Goal: Information Seeking & Learning: Learn about a topic

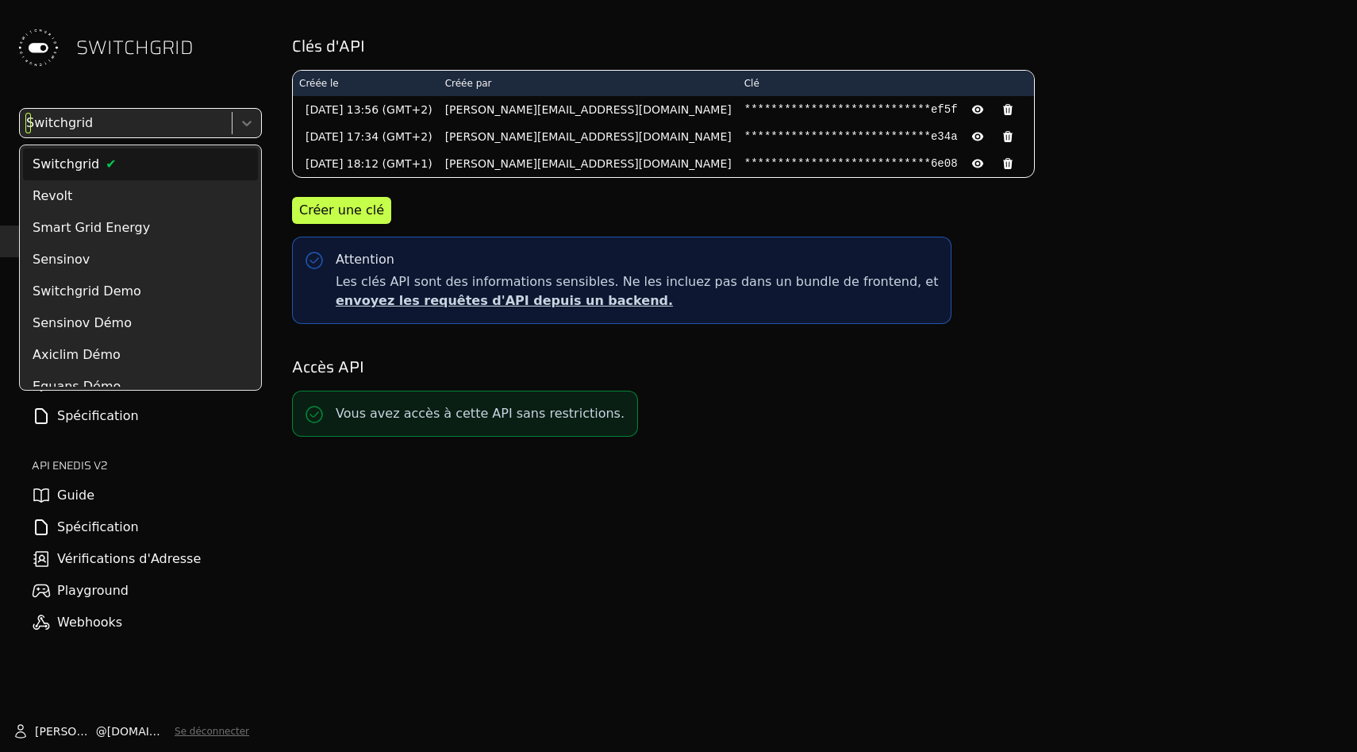
click at [169, 122] on div at bounding box center [124, 123] width 202 height 22
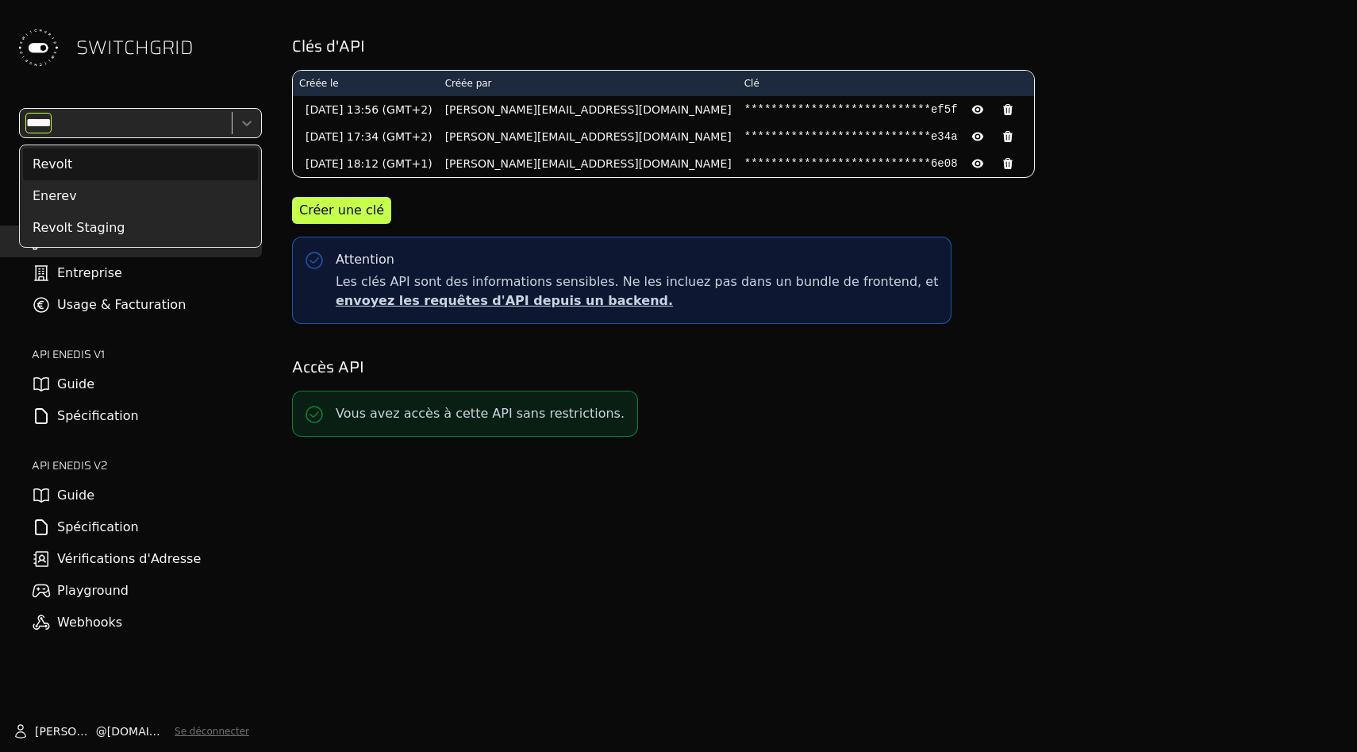
type input "******"
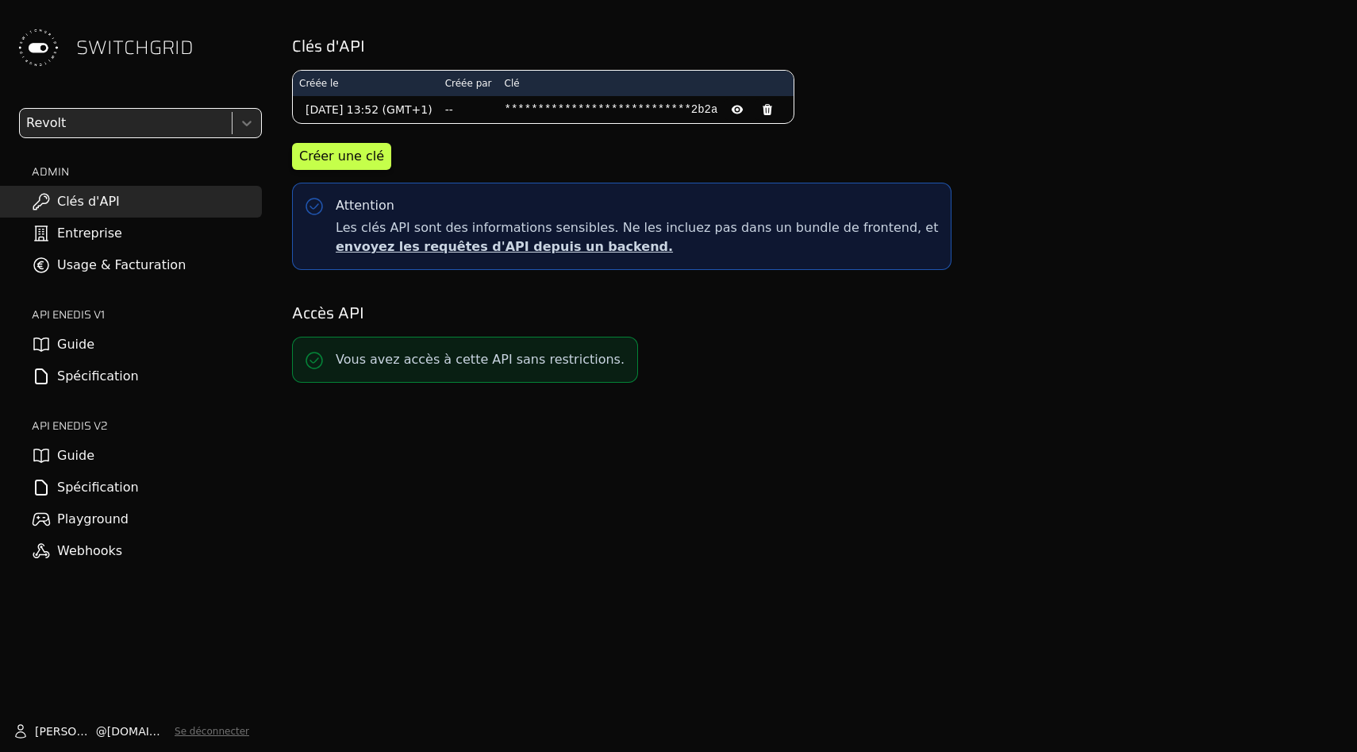
click at [152, 273] on link "Usage & Facturation" at bounding box center [131, 265] width 262 height 32
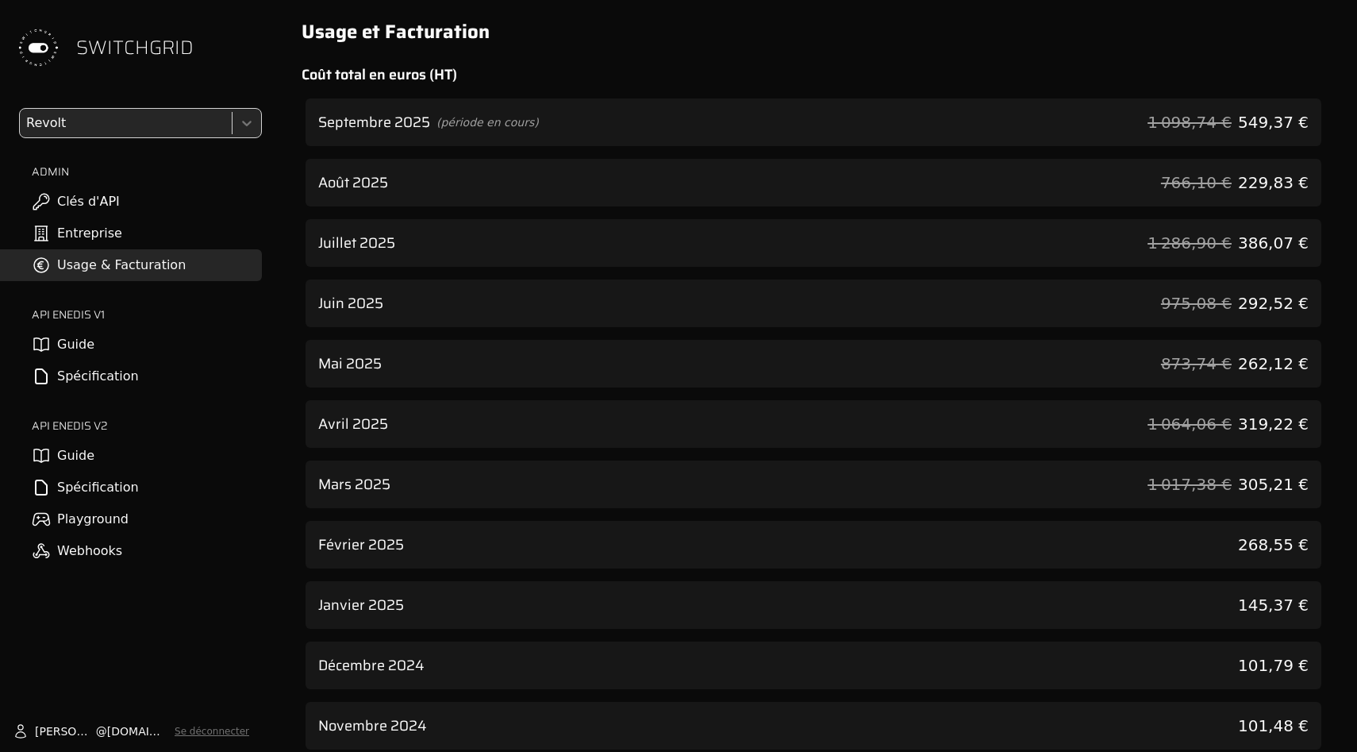
click at [1160, 131] on div "Septembre 2025 (période en cours) 1 098,74 € 549,37 €" at bounding box center [814, 122] width 1016 height 48
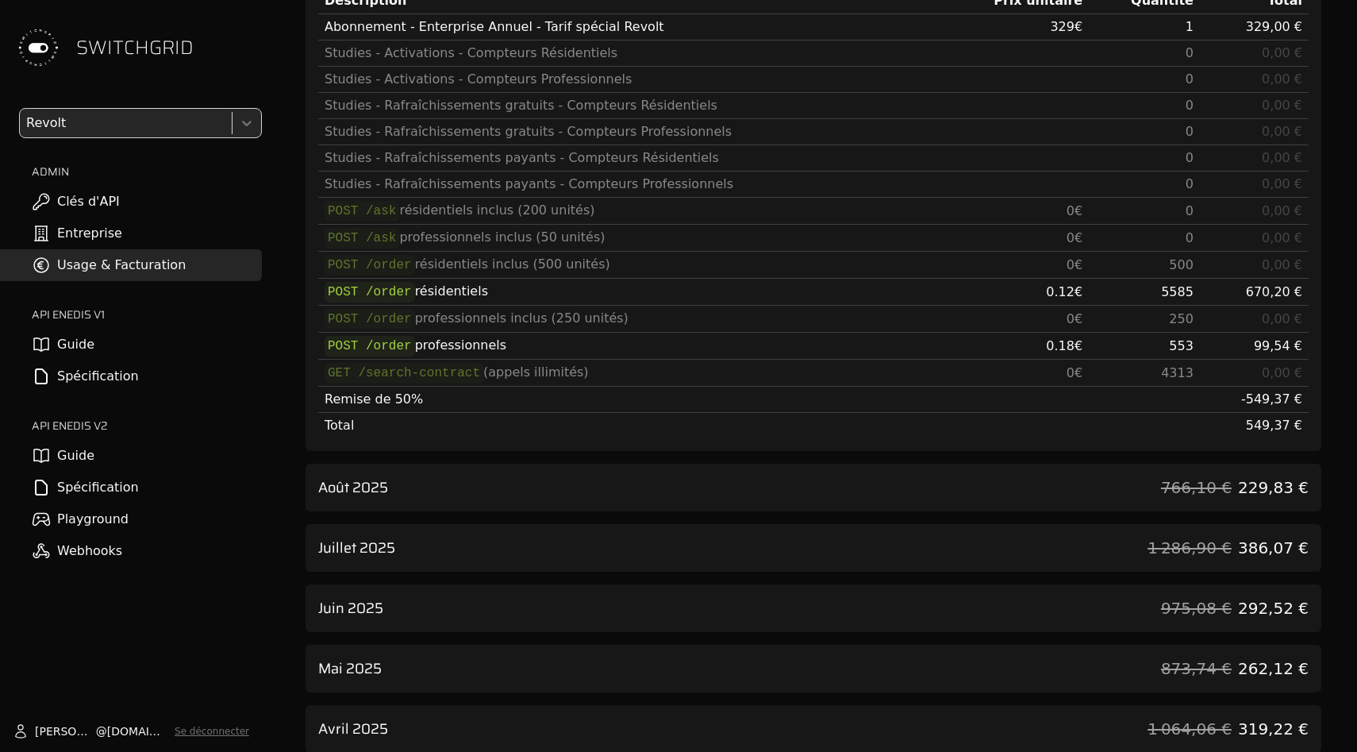
scroll to position [161, 0]
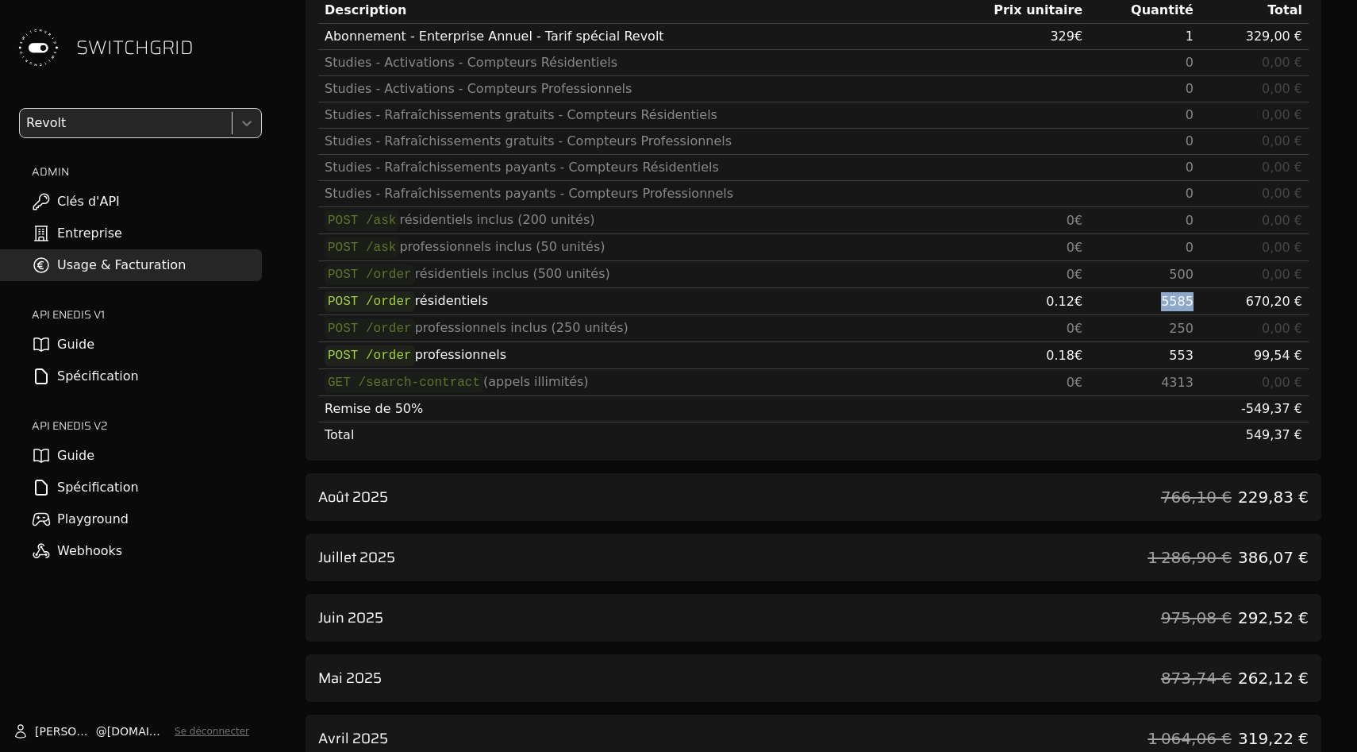
drag, startPoint x: 1180, startPoint y: 304, endPoint x: 1228, endPoint y: 304, distance: 47.6
click at [1228, 304] on tr "POST /order résidentiels 0.12 € 5585 670,20 €" at bounding box center [813, 301] width 990 height 27
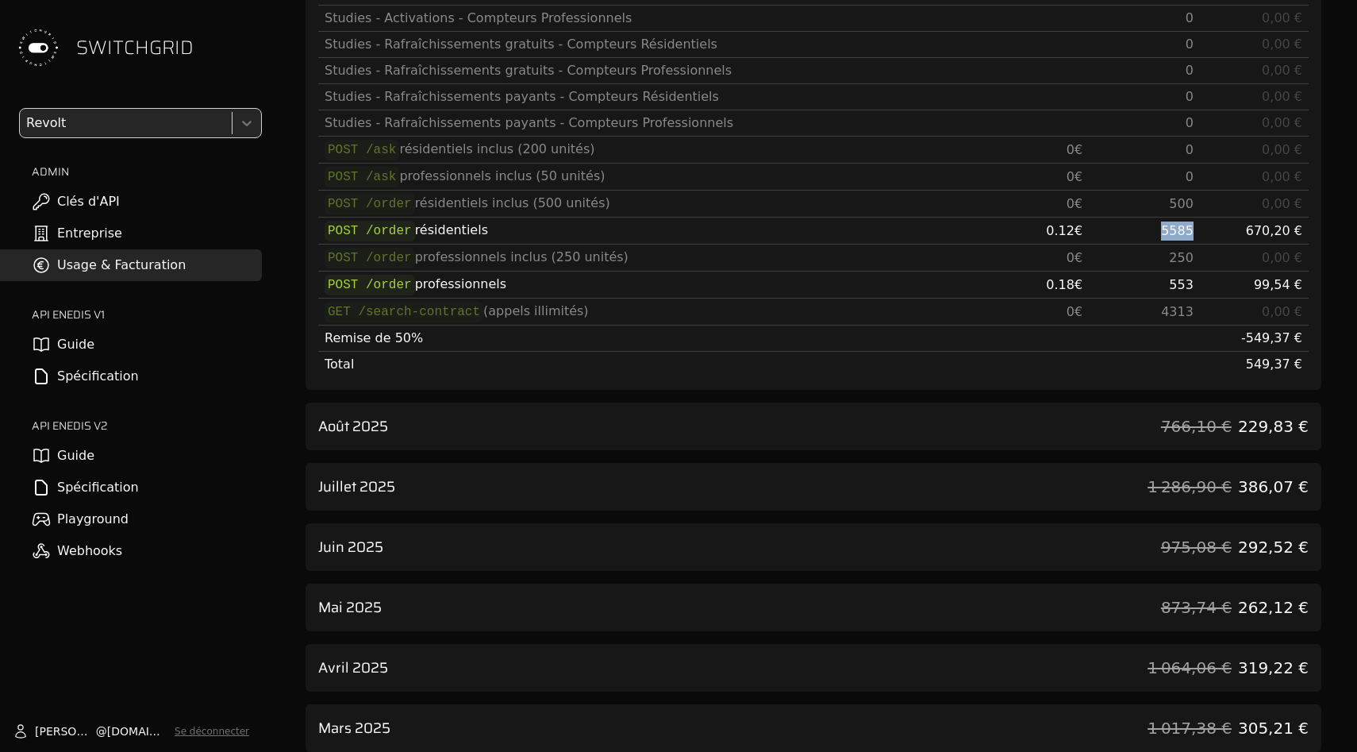
scroll to position [322, 0]
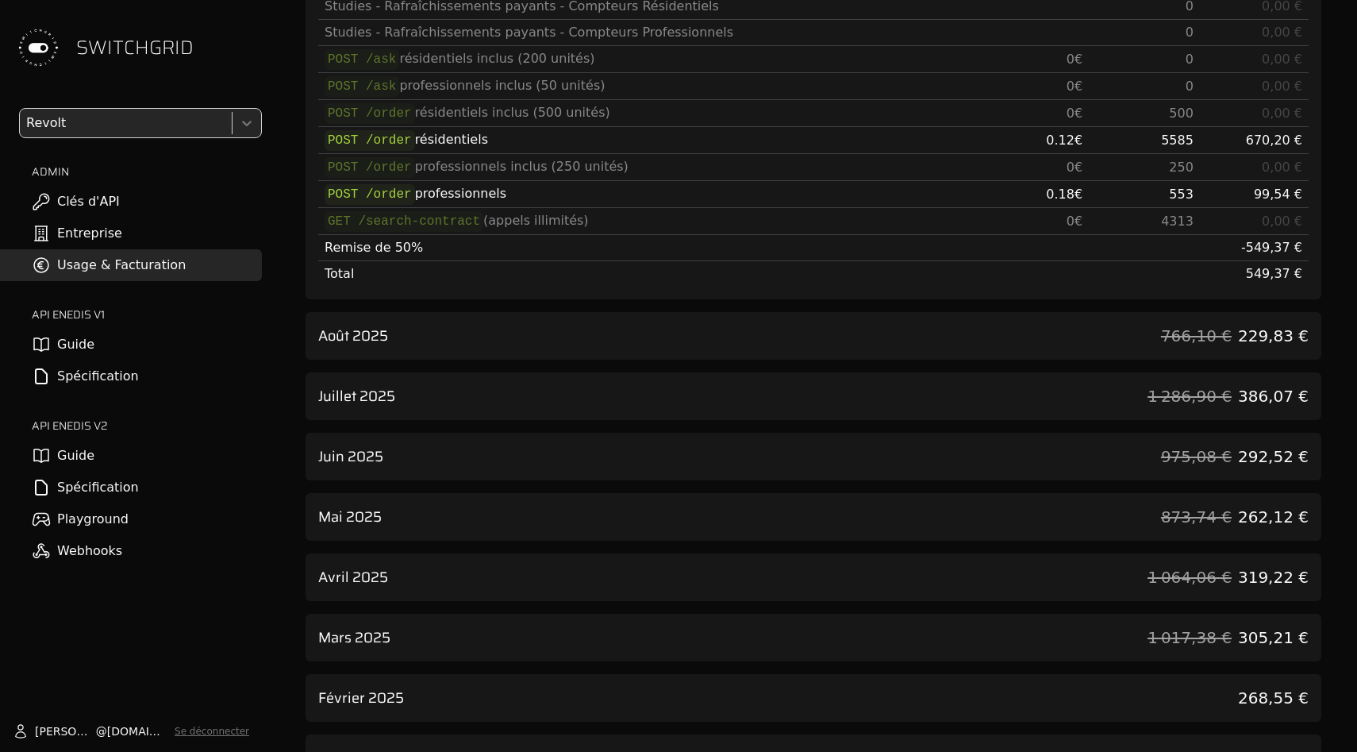
click at [1198, 325] on span "766,10 €" at bounding box center [1196, 336] width 71 height 22
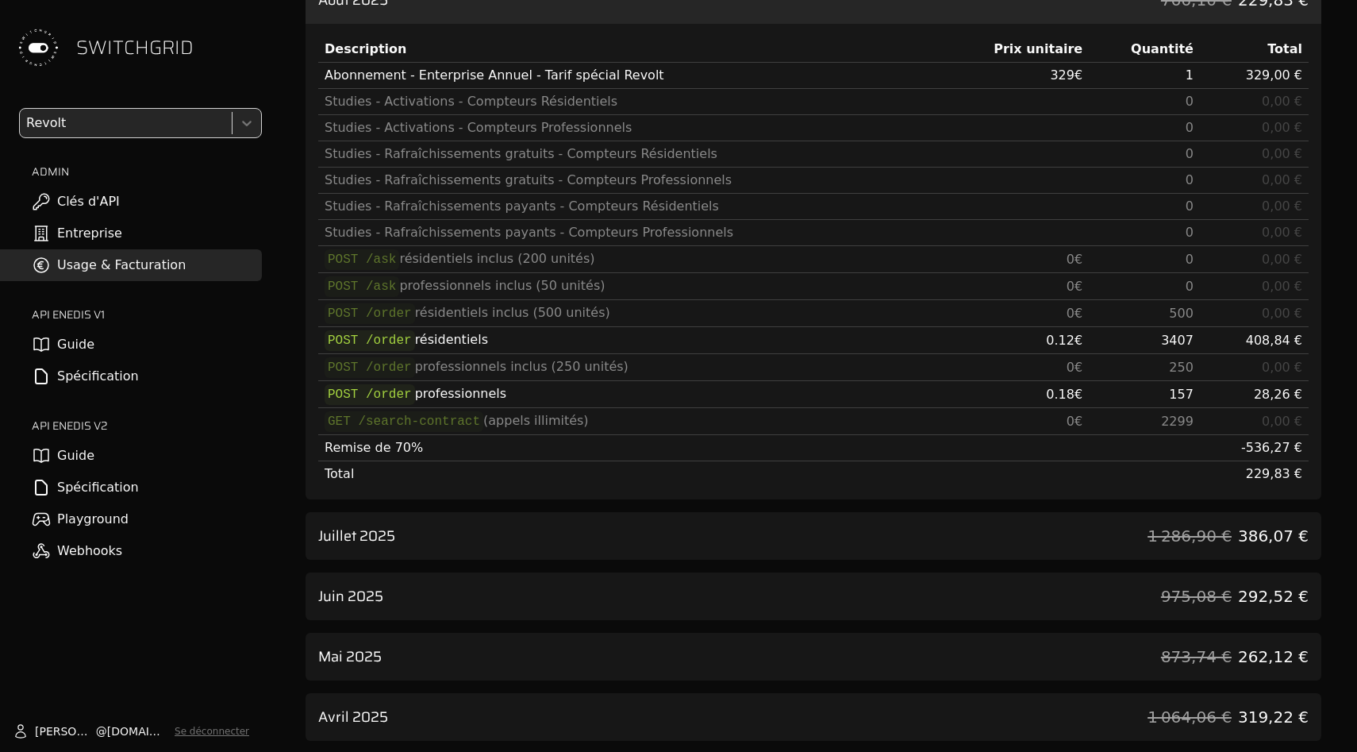
scroll to position [665, 0]
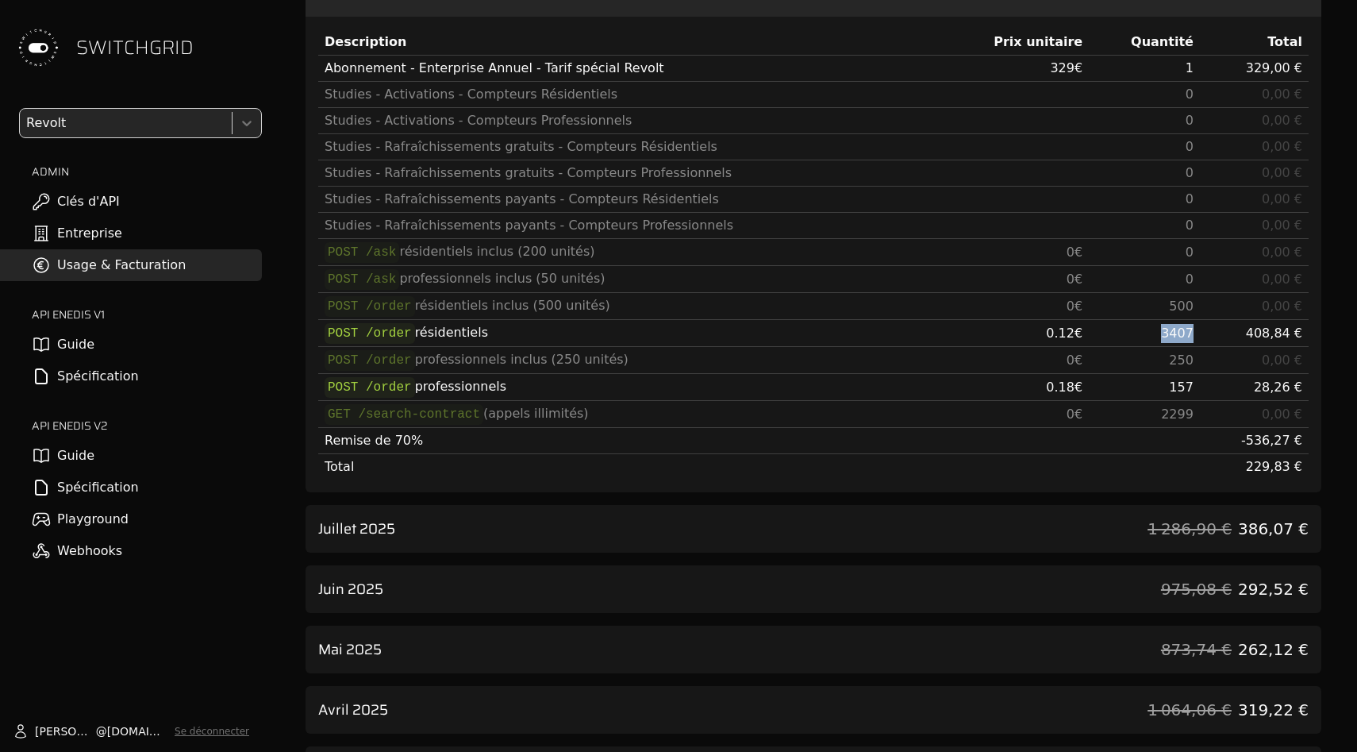
drag, startPoint x: 1172, startPoint y: 328, endPoint x: 1228, endPoint y: 328, distance: 55.6
click at [1228, 328] on tr "POST /order résidentiels 0.12 € 3407 408,84 €" at bounding box center [813, 333] width 990 height 27
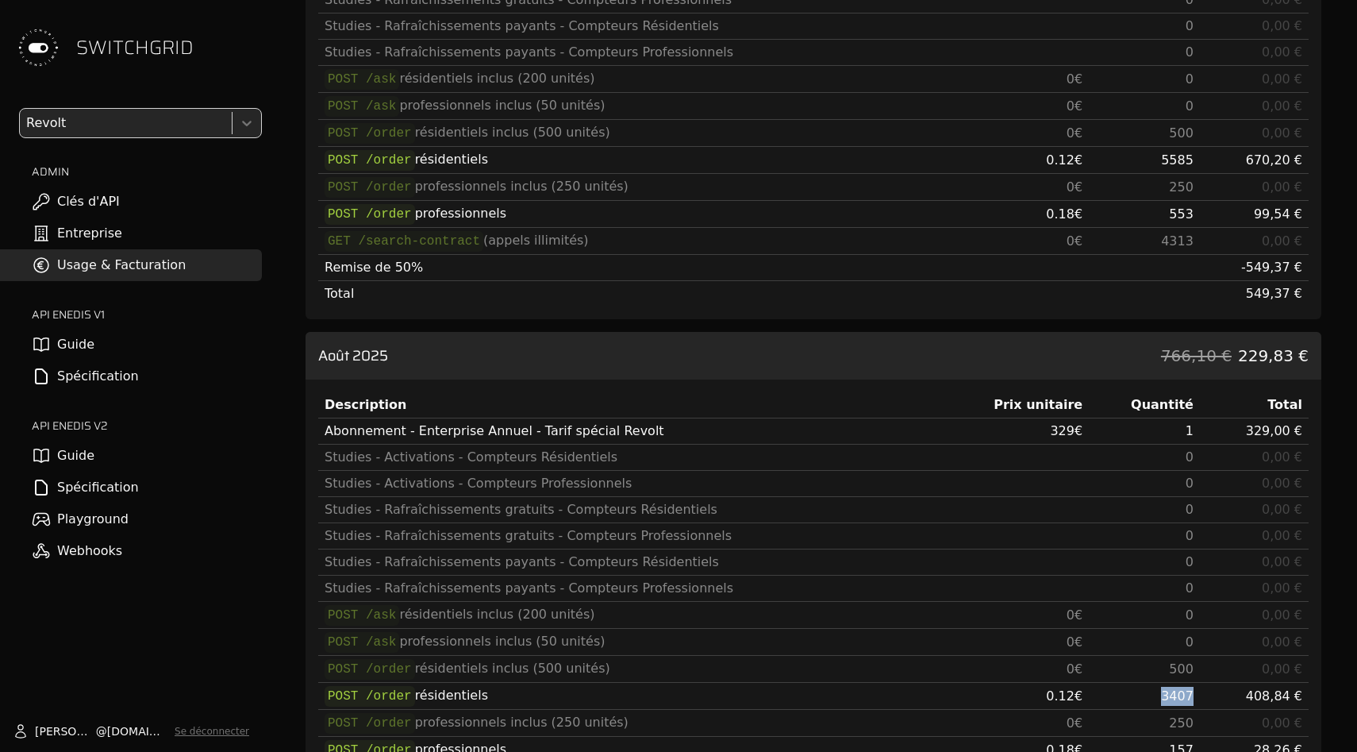
scroll to position [301, 0]
drag, startPoint x: 1150, startPoint y: 158, endPoint x: 1215, endPoint y: 158, distance: 65.1
click at [1215, 158] on tr "POST /order résidentiels 0.12 € 5585 670,20 €" at bounding box center [813, 161] width 990 height 27
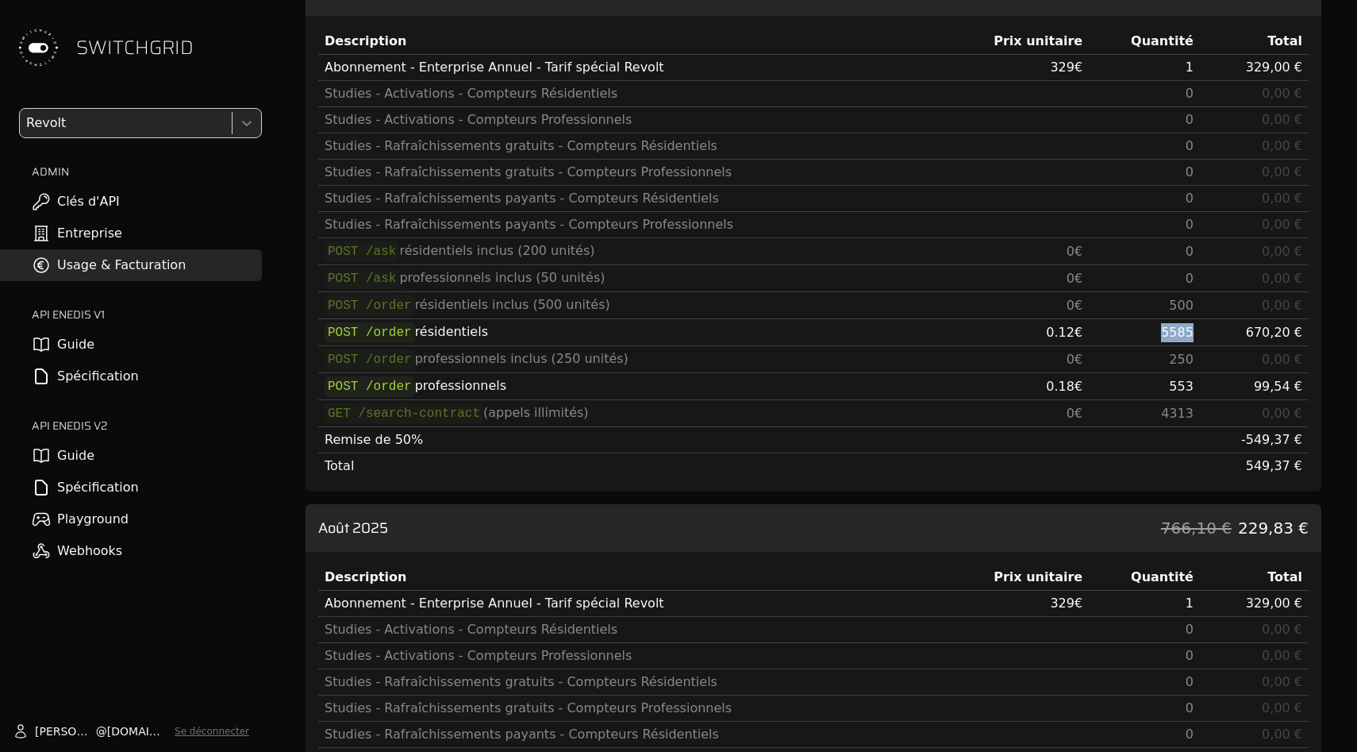
scroll to position [400, 0]
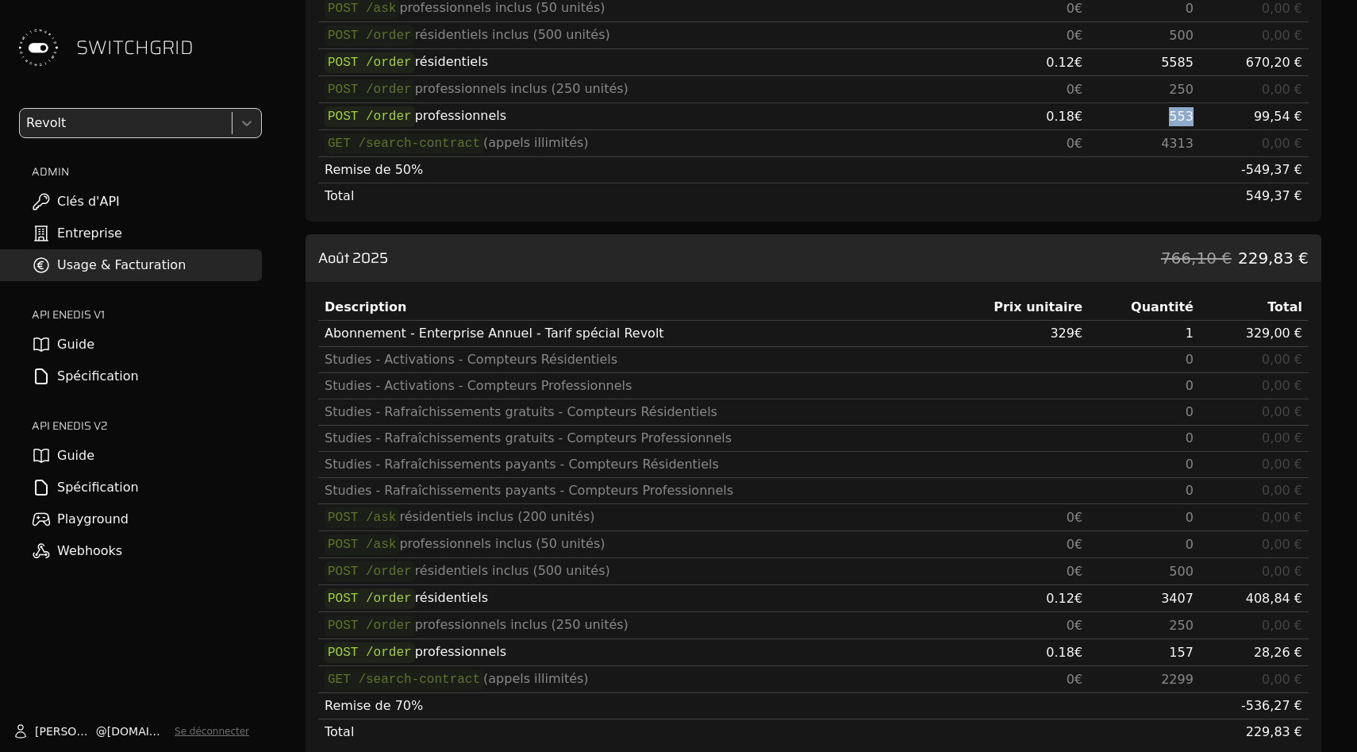
drag, startPoint x: 1161, startPoint y: 113, endPoint x: 1202, endPoint y: 113, distance: 41.3
click at [1202, 113] on tr "POST /order professionnels 0.18 € 553 99,54 €" at bounding box center [813, 116] width 990 height 27
click at [1202, 113] on td "99,54 €" at bounding box center [1254, 116] width 109 height 27
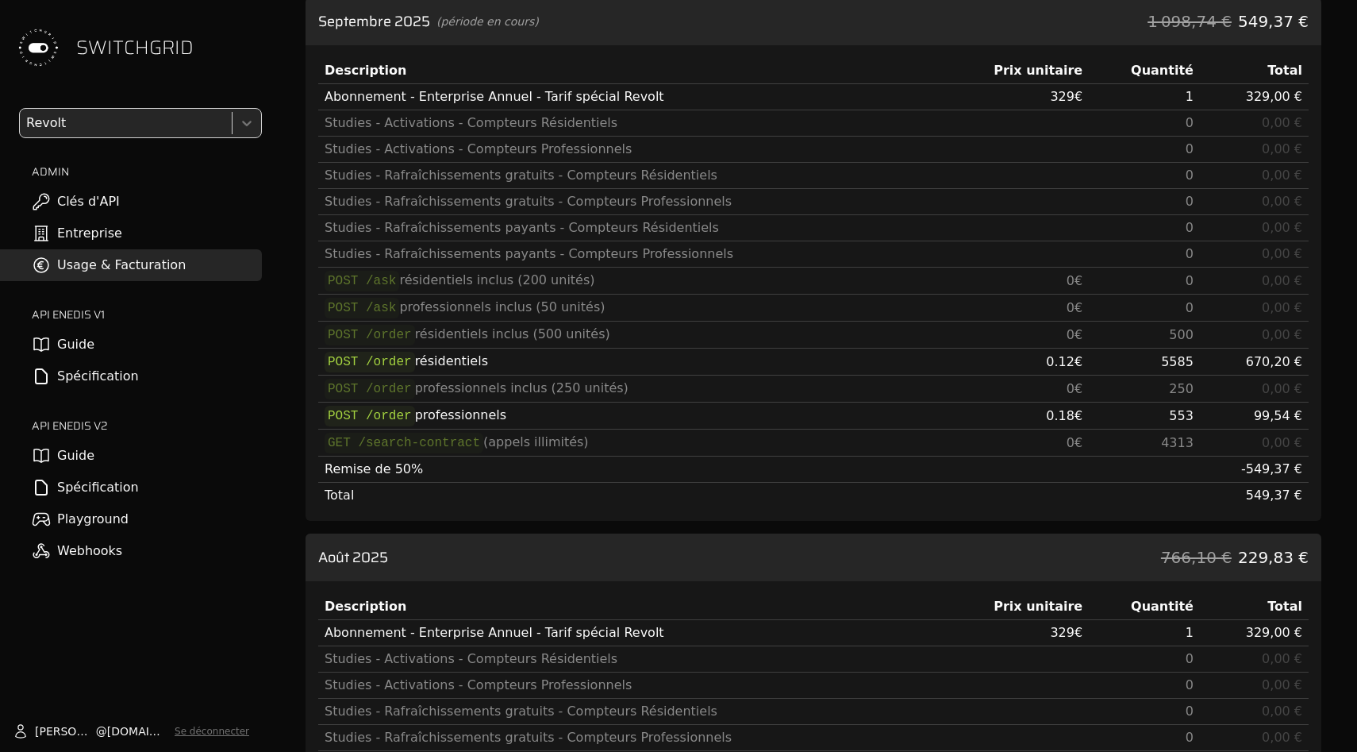
scroll to position [109, 0]
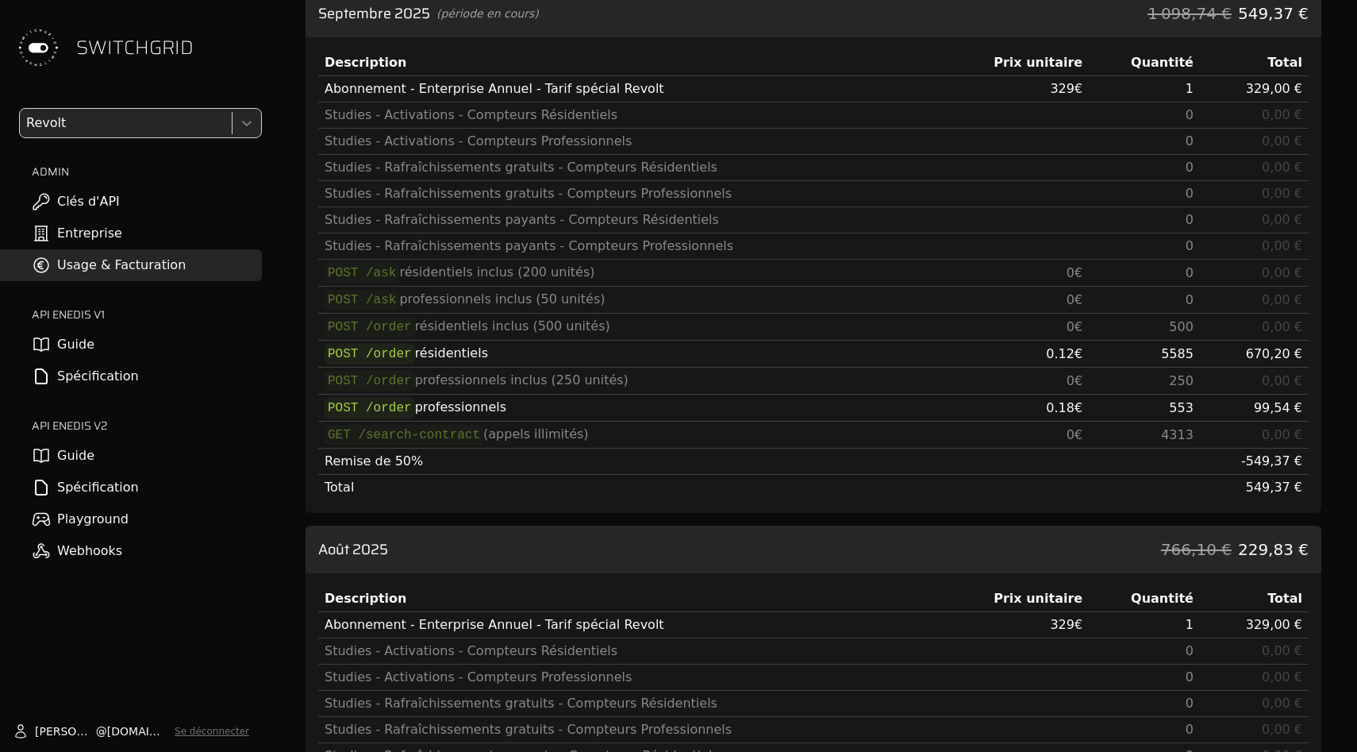
click at [1196, 34] on div "Septembre 2025 (période en cours) 1 098,74 € 549,37 €" at bounding box center [814, 14] width 1016 height 48
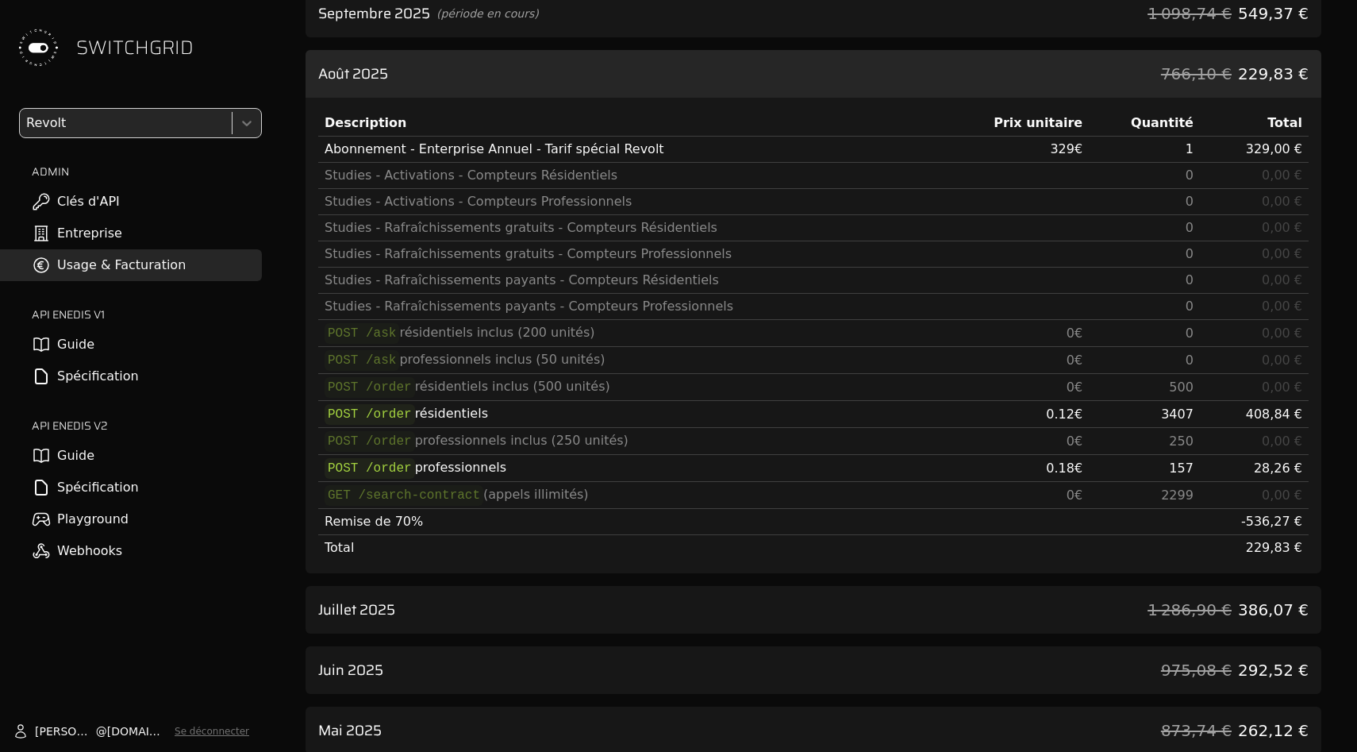
click at [1191, 84] on span "766,10 €" at bounding box center [1196, 74] width 71 height 22
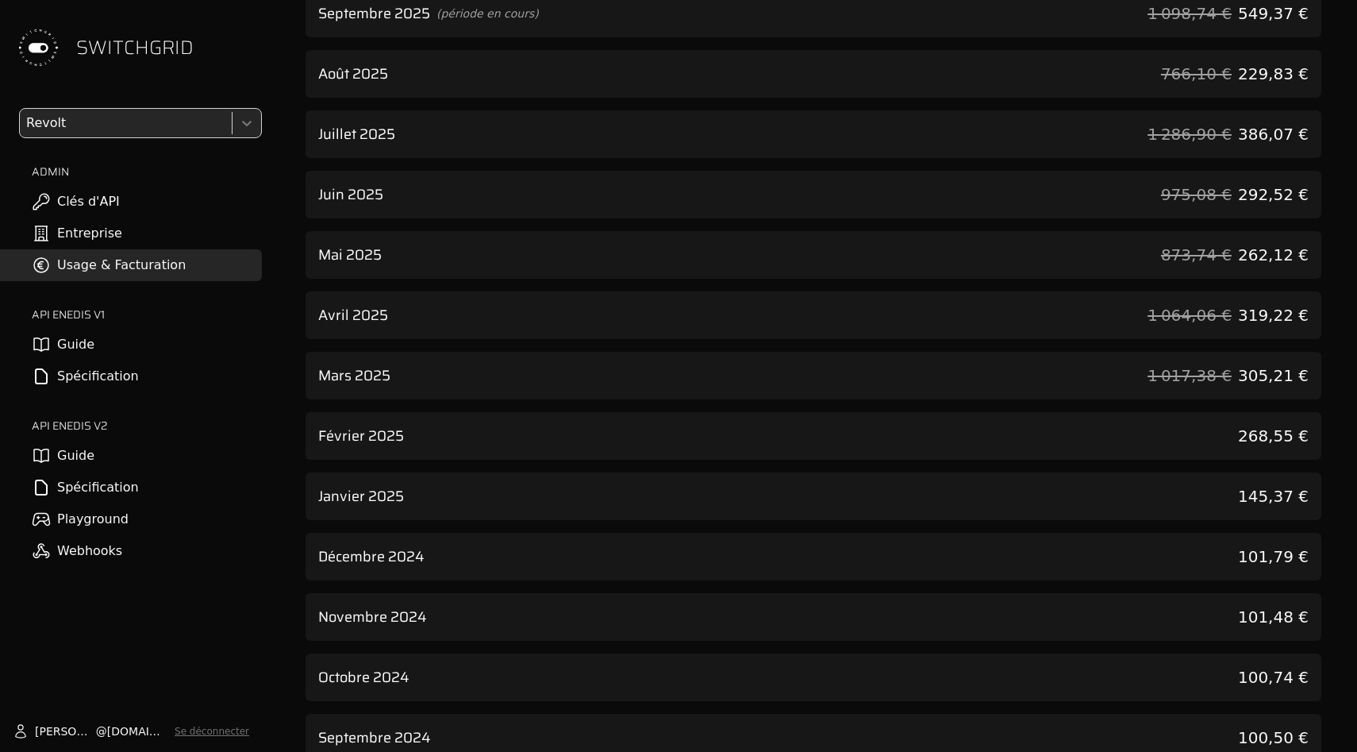
scroll to position [0, 0]
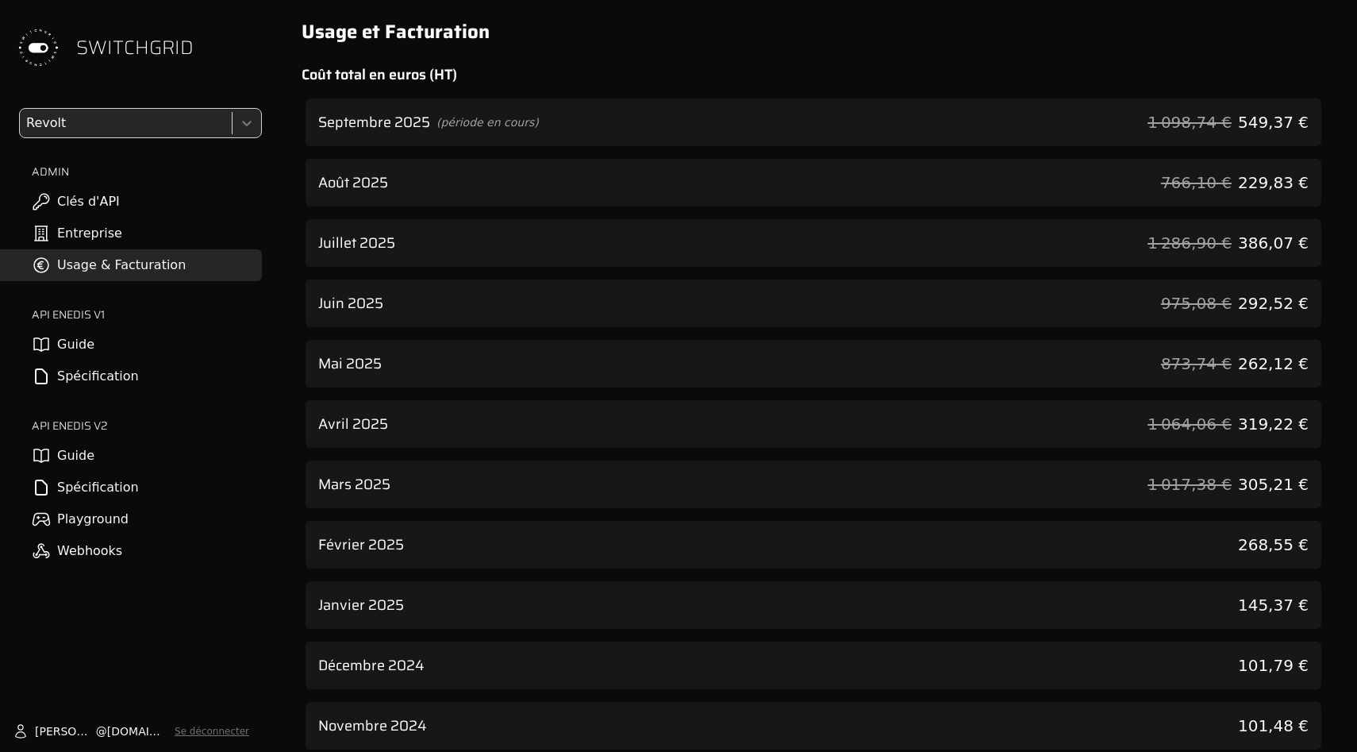
click at [1163, 136] on div "Septembre 2025 (période en cours) 1 098,74 € 549,37 €" at bounding box center [814, 122] width 1016 height 48
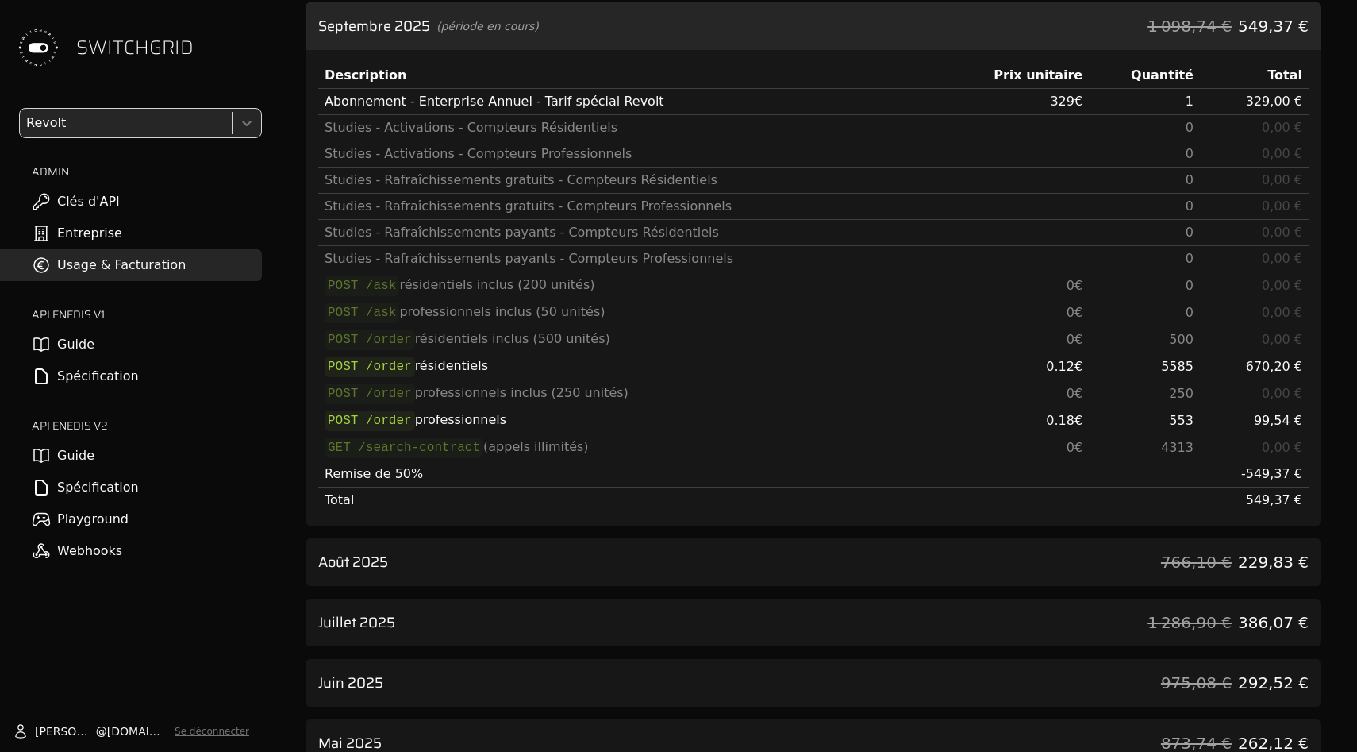
scroll to position [98, 0]
drag, startPoint x: 1085, startPoint y: 445, endPoint x: 1075, endPoint y: 254, distance: 191.5
click at [1075, 260] on tbody "Abonnement - Enterprise Annuel - Tarif spécial Revolt 329 € 1 329,00 € Studies …" at bounding box center [813, 299] width 990 height 425
click at [1075, 254] on td at bounding box center [1015, 257] width 150 height 26
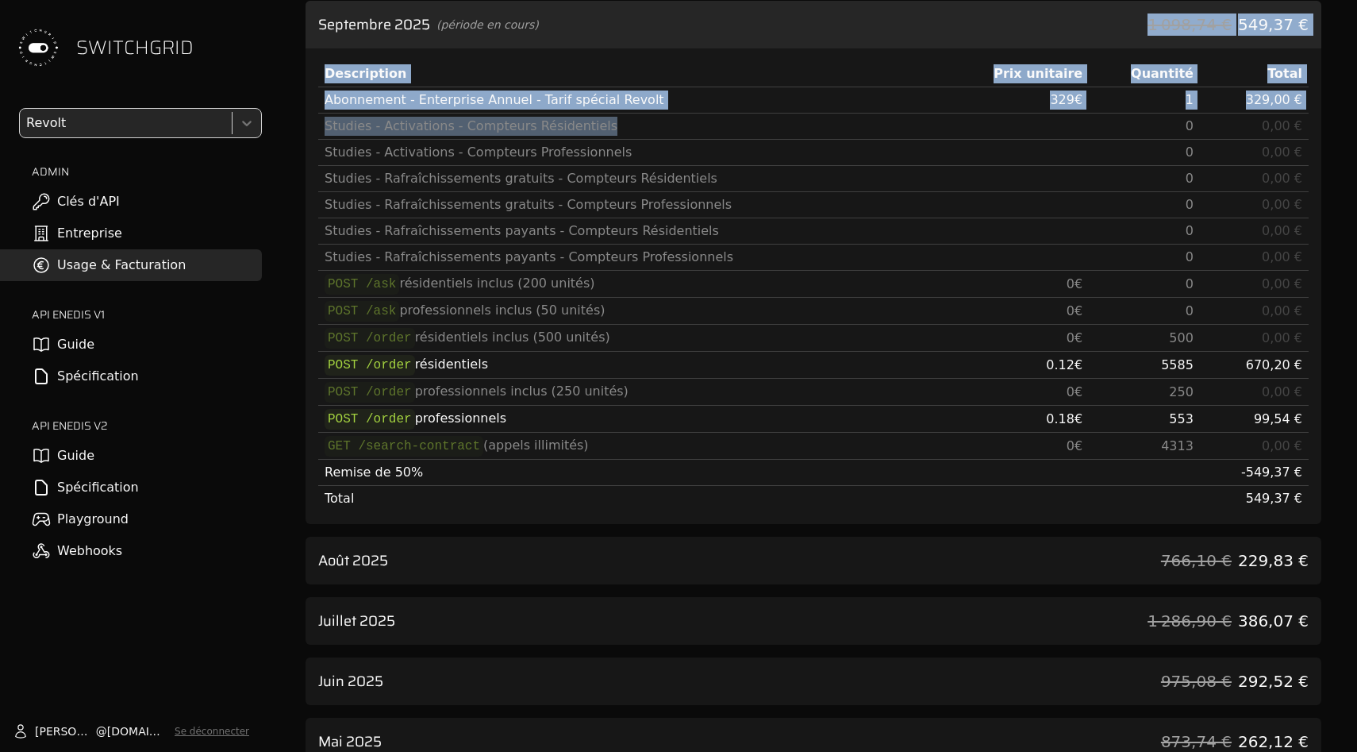
drag, startPoint x: 1136, startPoint y: 32, endPoint x: 1142, endPoint y: 117, distance: 85.1
click at [1142, 117] on div "Septembre 2025 (période en cours) 1 098,74 € 549,37 € Description Prix unitaire…" at bounding box center [814, 262] width 1016 height 523
click at [1140, 160] on td "0" at bounding box center [1144, 153] width 111 height 26
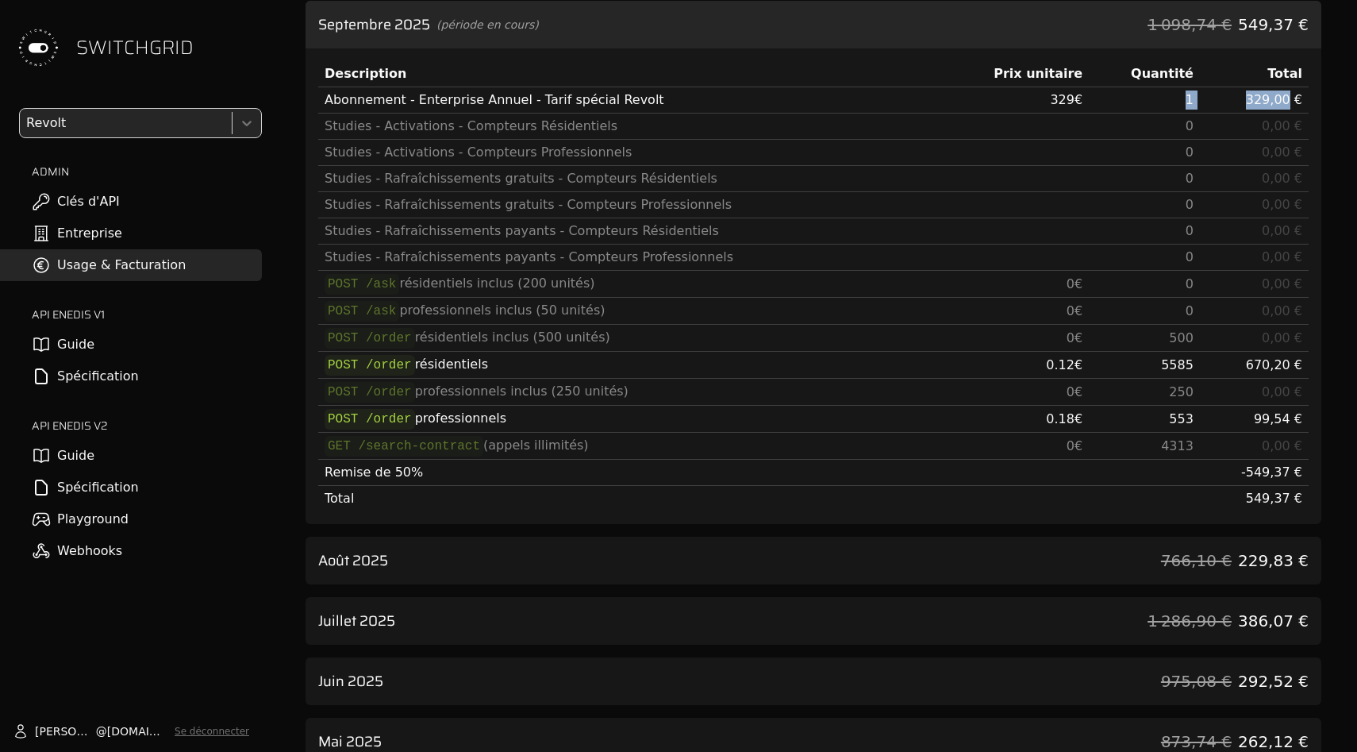
drag, startPoint x: 1290, startPoint y: 94, endPoint x: 1173, endPoint y: 94, distance: 117.5
click at [1173, 94] on tr "Abonnement - Enterprise Annuel - Tarif spécial Revolt 329 € 1 329,00 €" at bounding box center [813, 100] width 990 height 26
click at [1173, 94] on td "1" at bounding box center [1144, 100] width 111 height 26
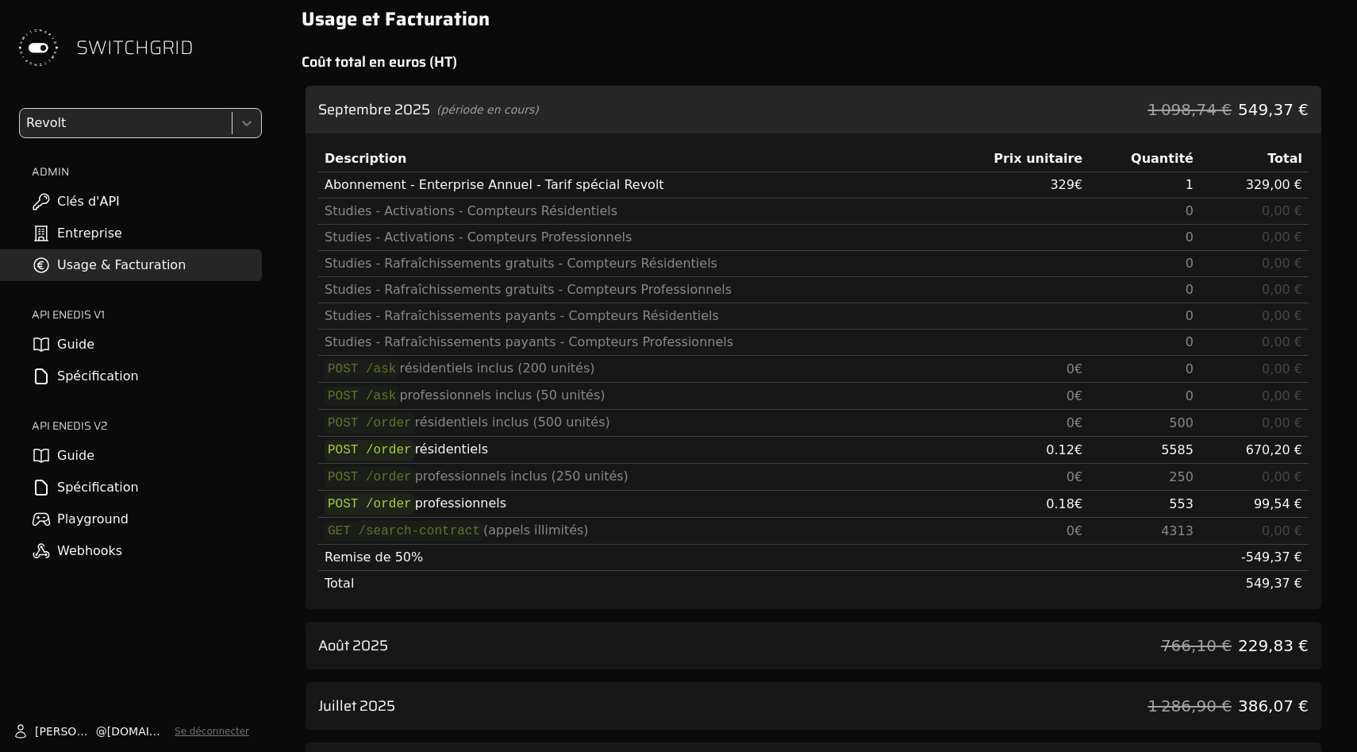
scroll to position [0, 0]
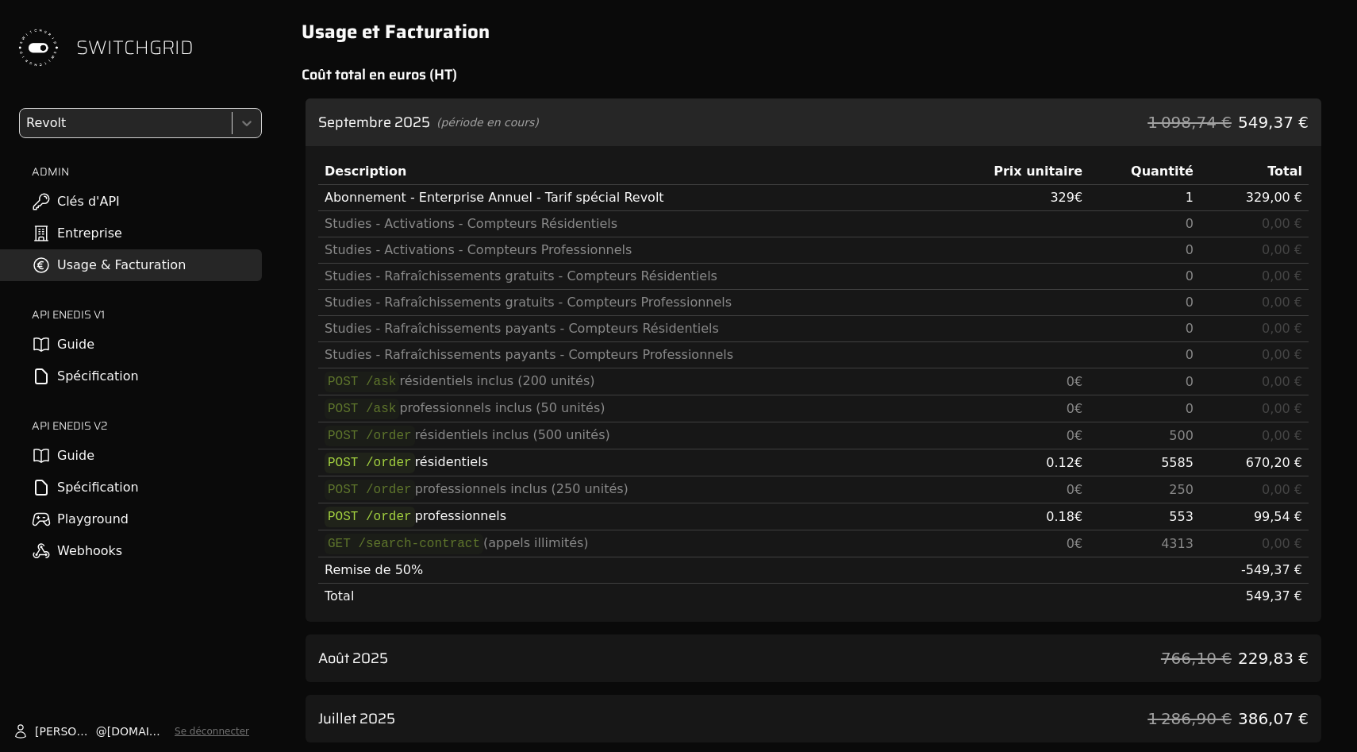
click at [1040, 197] on td "329 €" at bounding box center [1015, 198] width 150 height 26
drag, startPoint x: 1040, startPoint y: 197, endPoint x: 1067, endPoint y: 198, distance: 27.0
click at [1067, 198] on td "329 €" at bounding box center [1015, 198] width 150 height 26
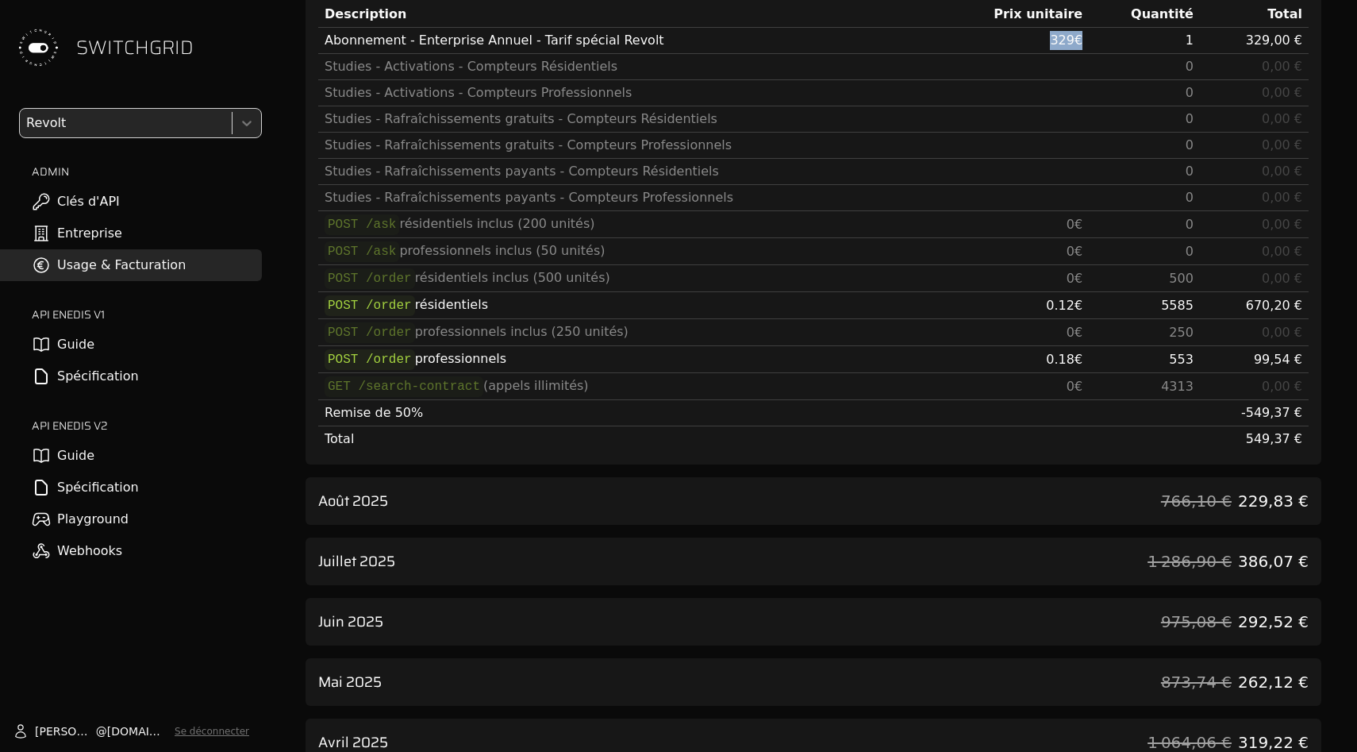
scroll to position [244, 0]
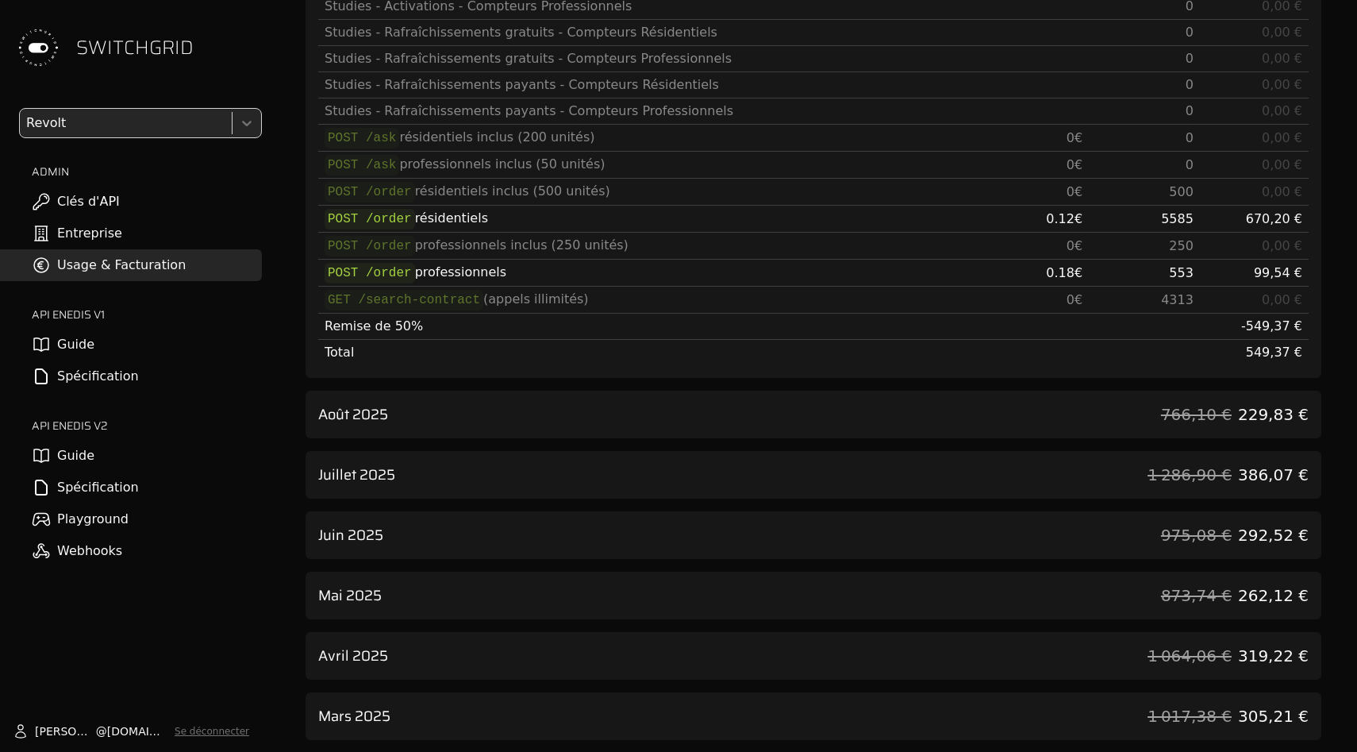
drag, startPoint x: 1105, startPoint y: 474, endPoint x: 1103, endPoint y: 429, distance: 45.3
click at [1105, 474] on div "Juillet 2025 1 286,90 € 386,07 €" at bounding box center [814, 475] width 1016 height 48
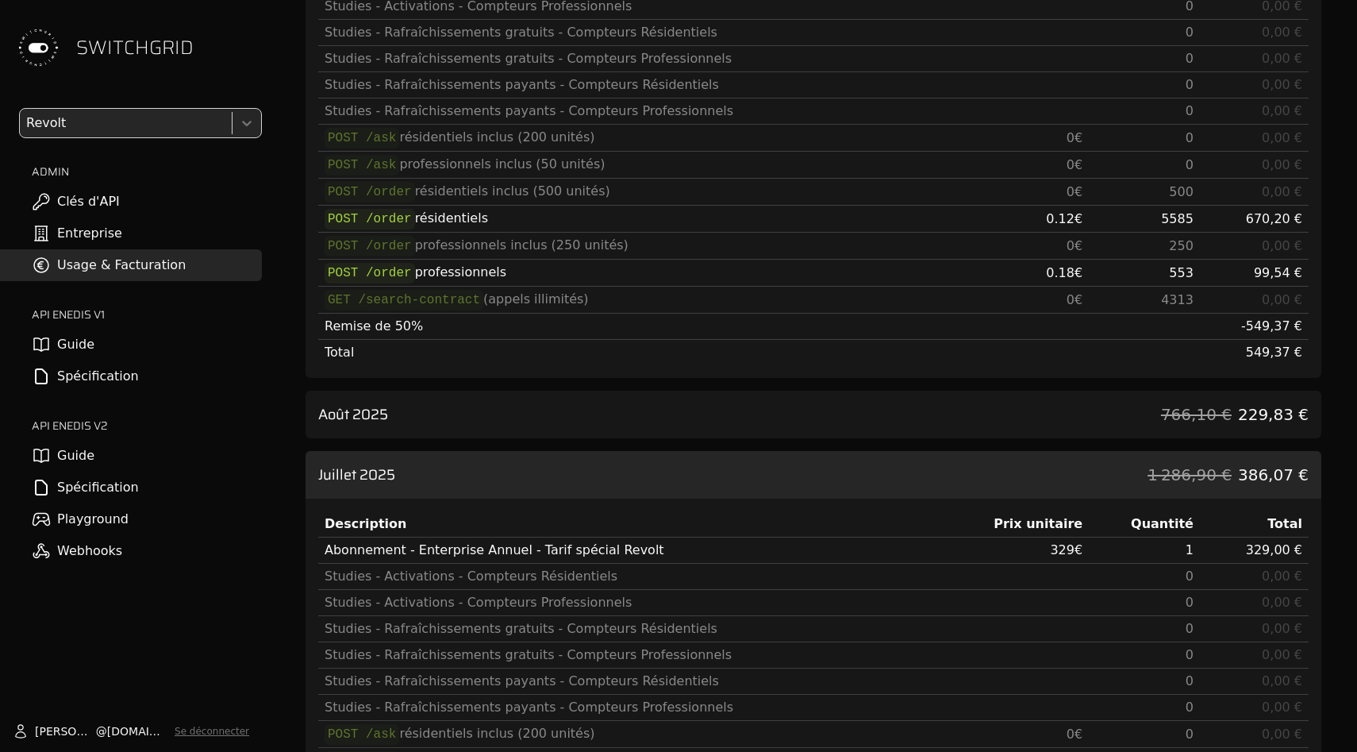
click at [1103, 398] on div "Août 2025 766,10 € 229,83 €" at bounding box center [814, 414] width 1016 height 48
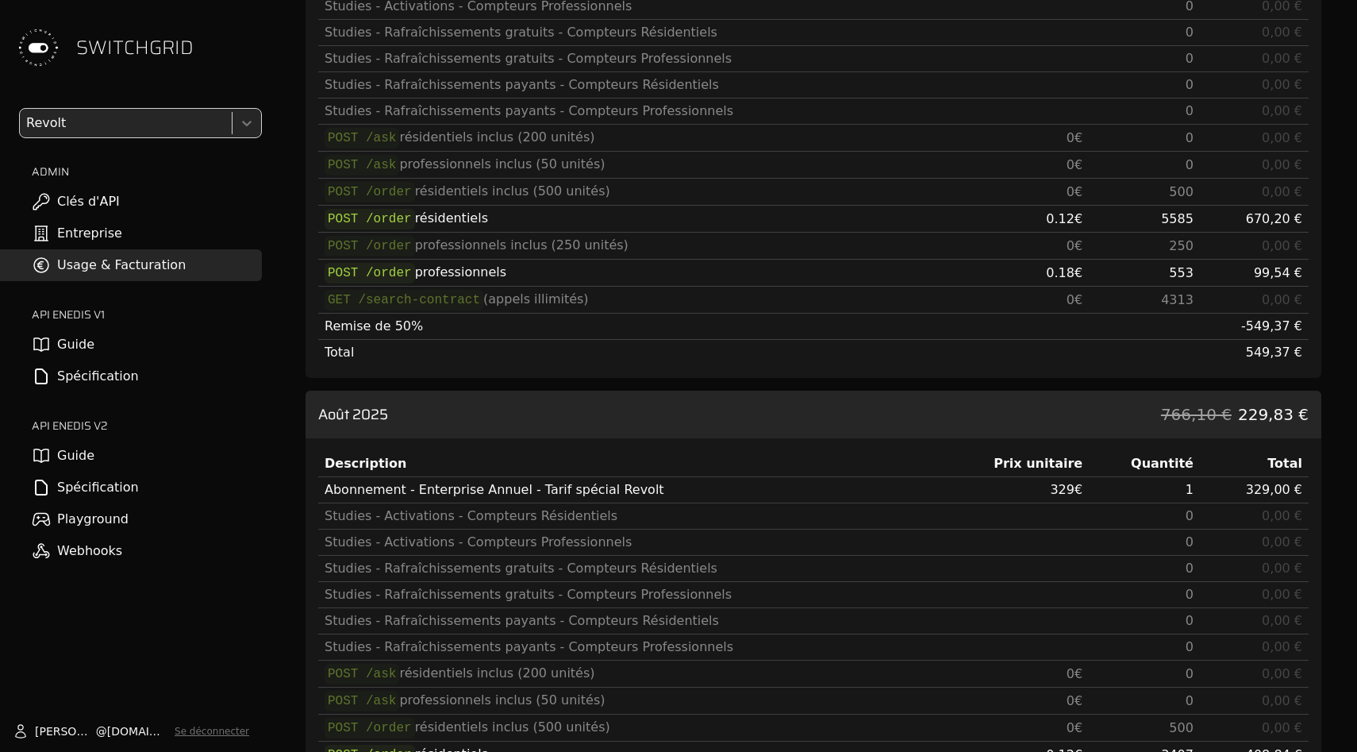
click at [1103, 398] on div "Août 2025 766,10 € 229,83 €" at bounding box center [814, 414] width 1016 height 48
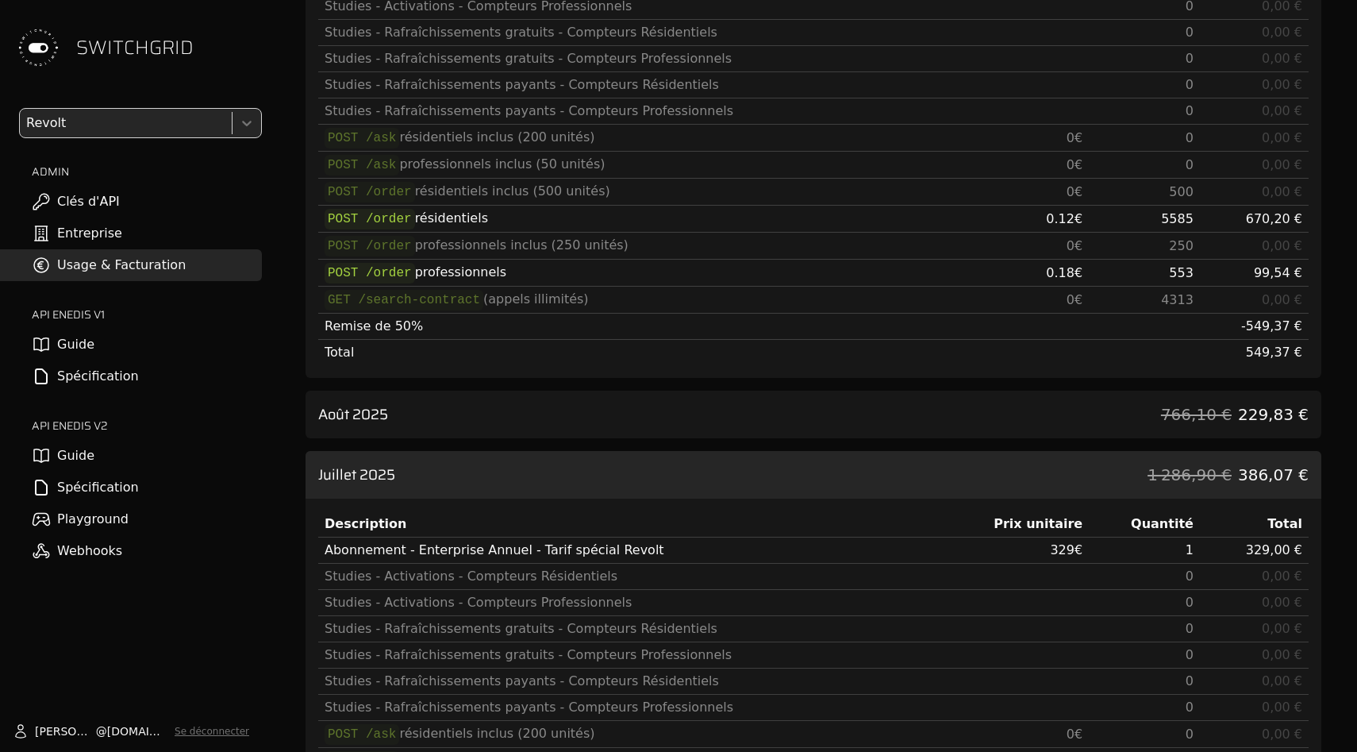
click at [1104, 476] on div "Juillet 2025 1 286,90 € 386,07 €" at bounding box center [814, 475] width 1016 height 48
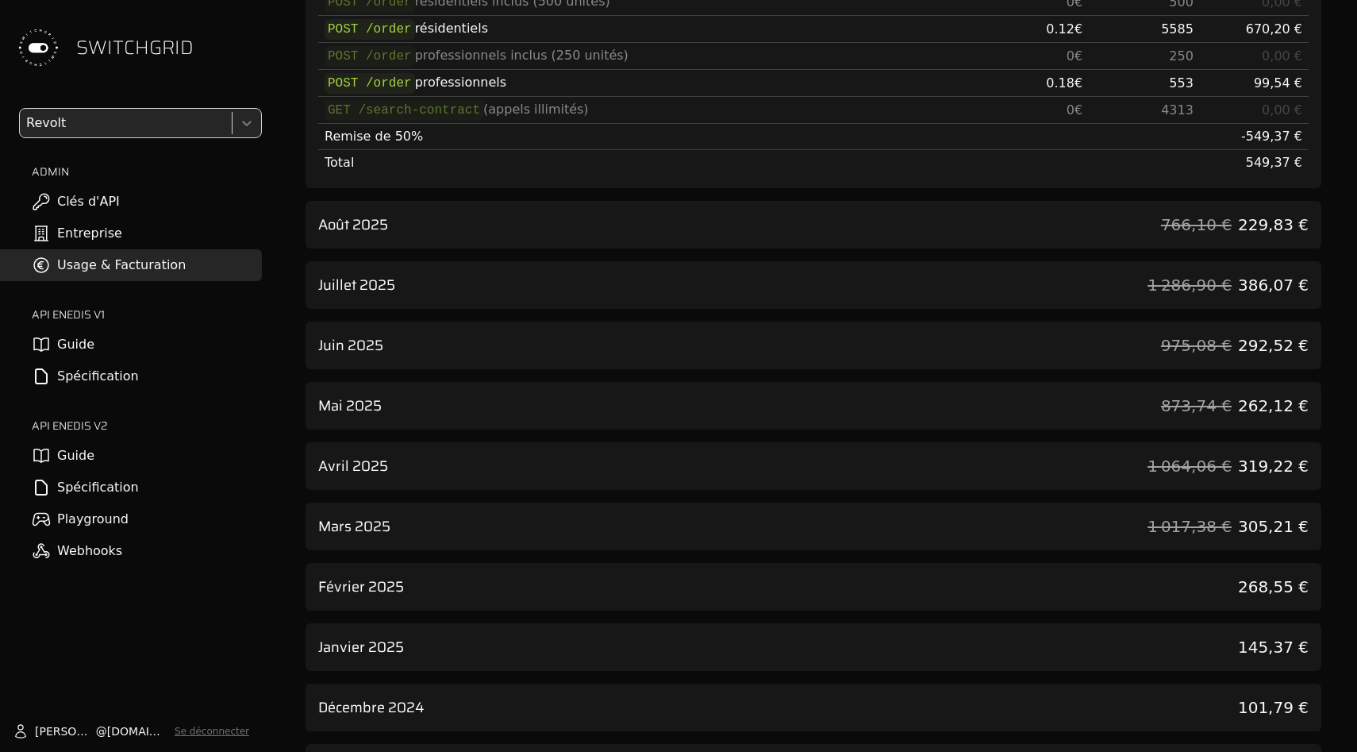
scroll to position [713, 0]
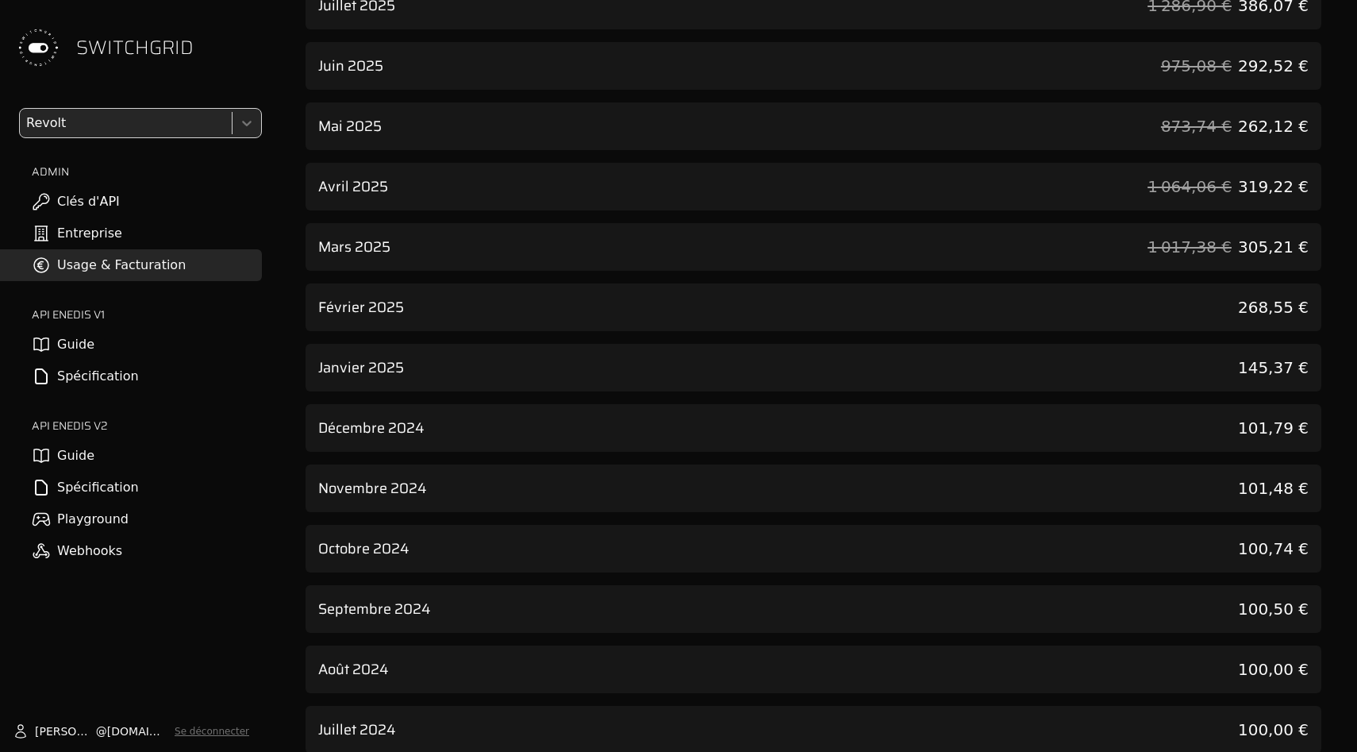
click at [1122, 250] on div "Mars 2025 1 017,38 € 305,21 €" at bounding box center [814, 247] width 1016 height 48
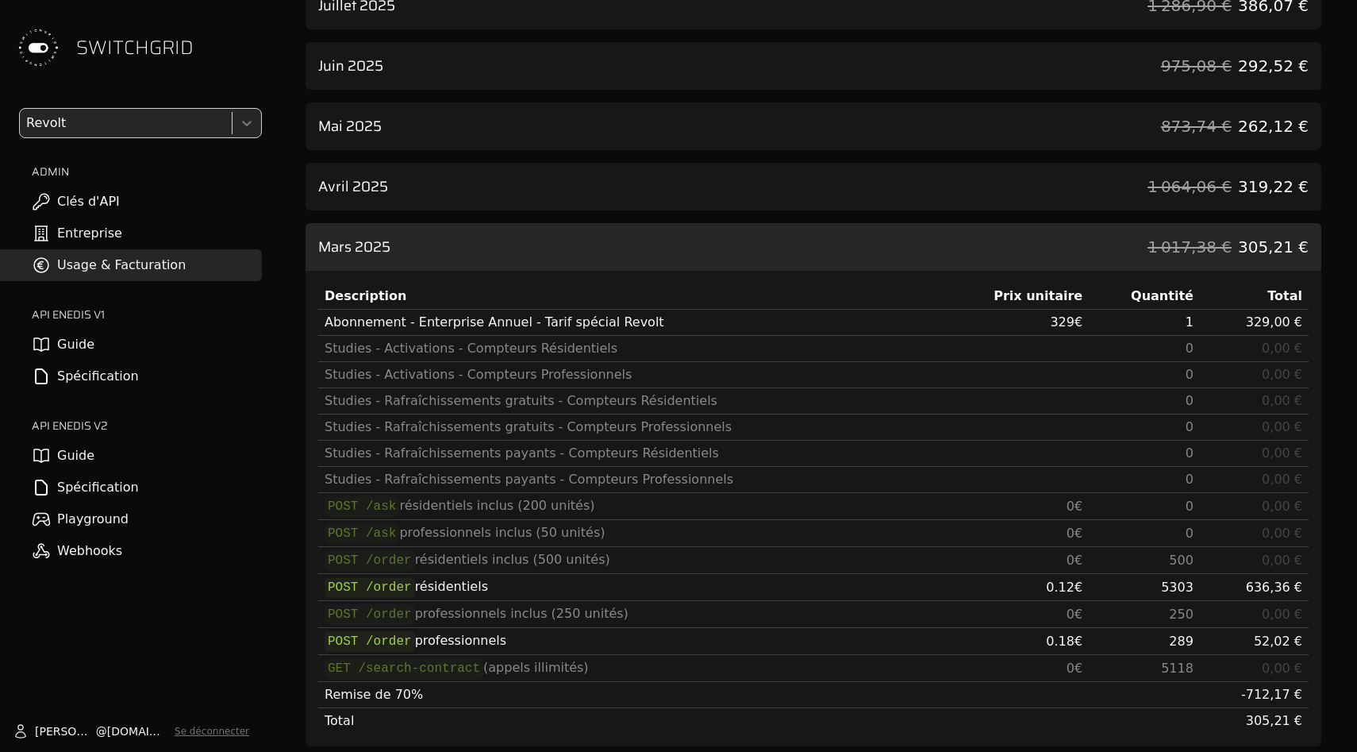
click at [1122, 250] on div "Mars 2025 1 017,38 € 305,21 €" at bounding box center [814, 247] width 1016 height 48
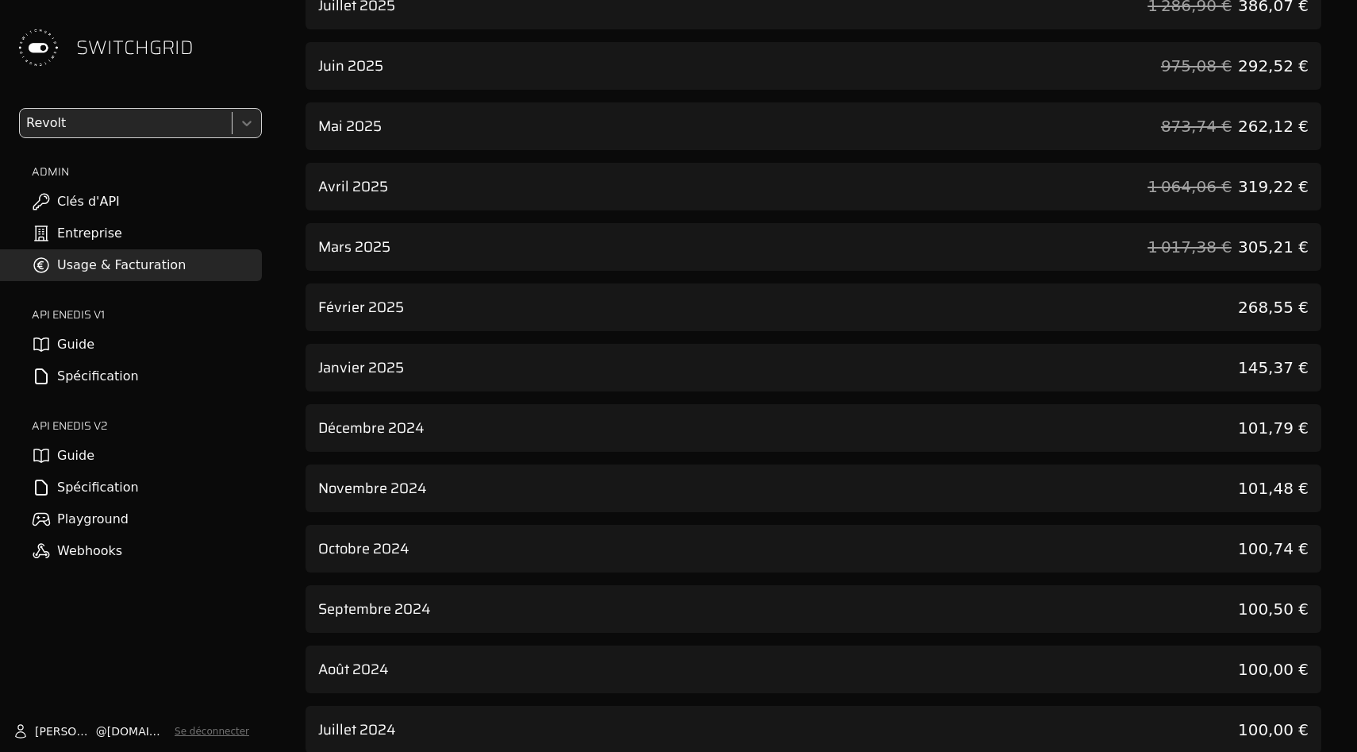
click at [1121, 188] on div "Avril 2025 1 064,06 € 319,22 €" at bounding box center [814, 187] width 1016 height 48
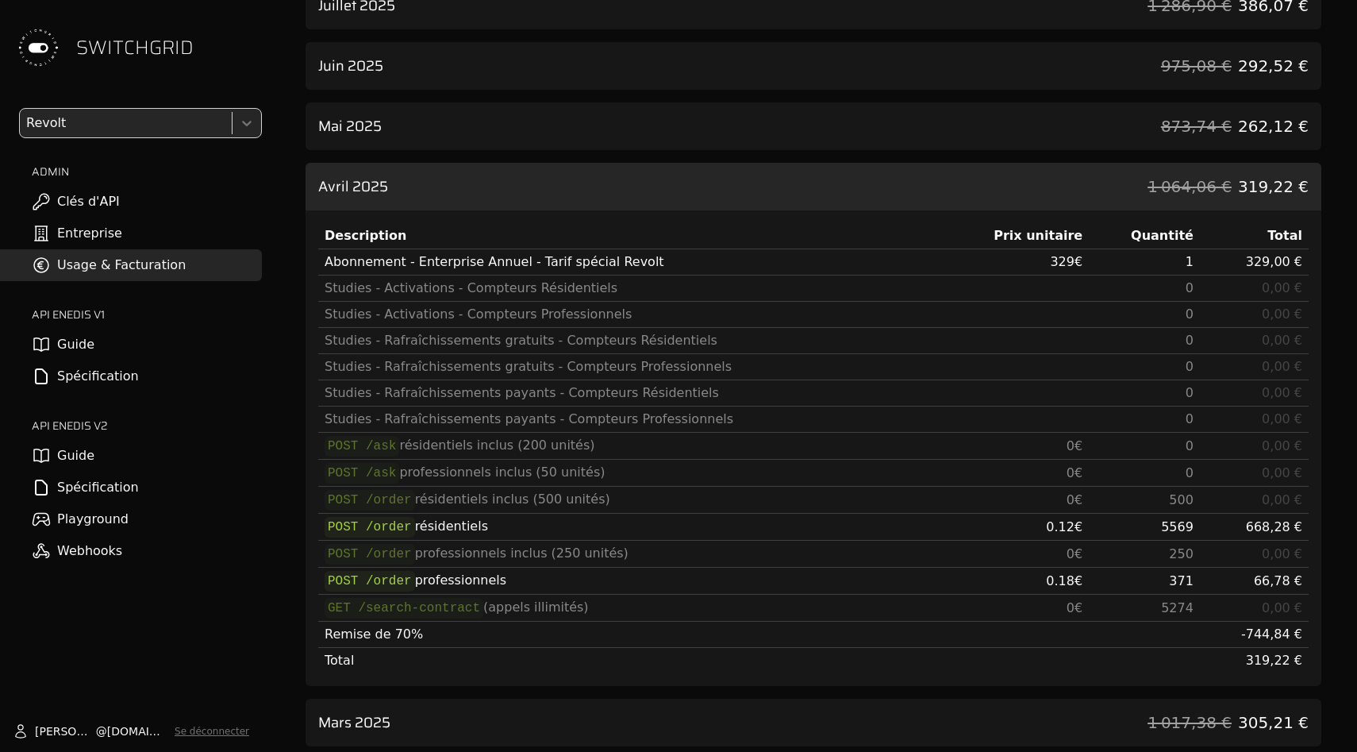
click at [1121, 188] on div "Avril 2025 1 064,06 € 319,22 €" at bounding box center [814, 187] width 1016 height 48
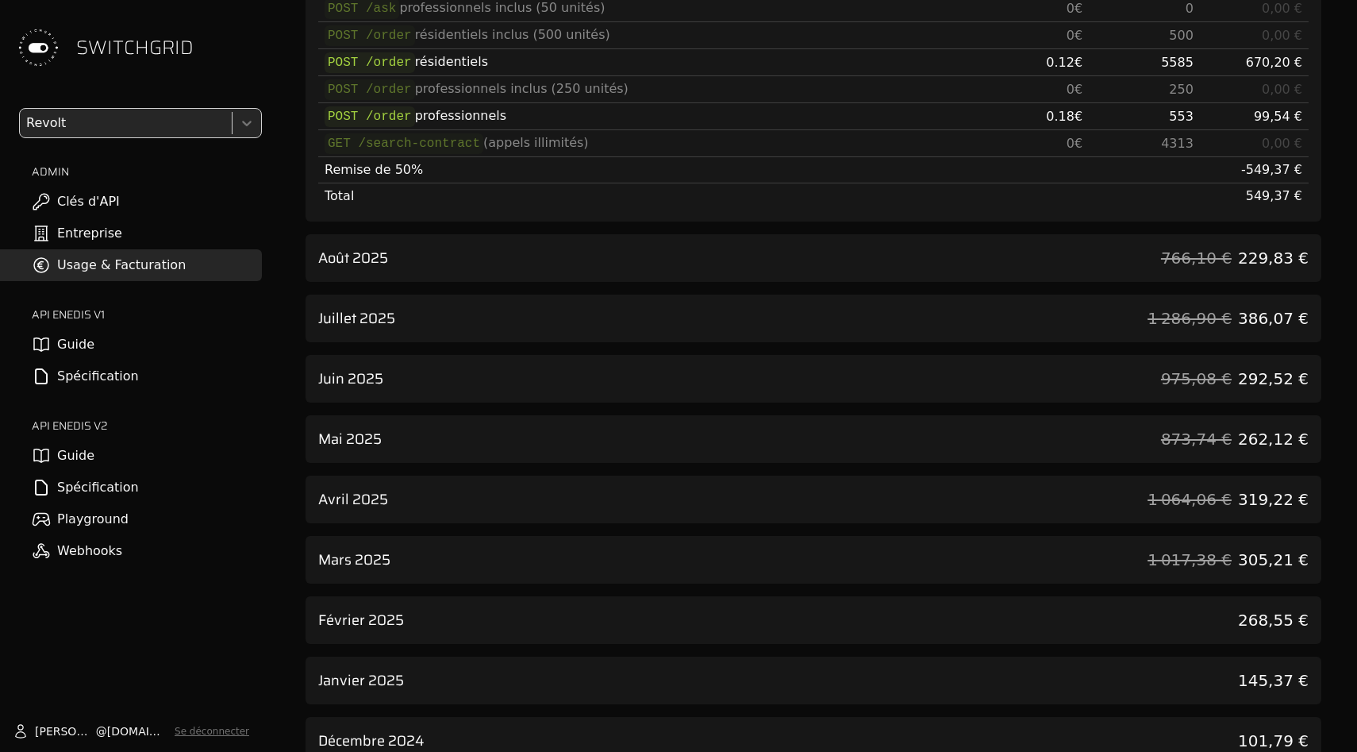
scroll to position [0, 0]
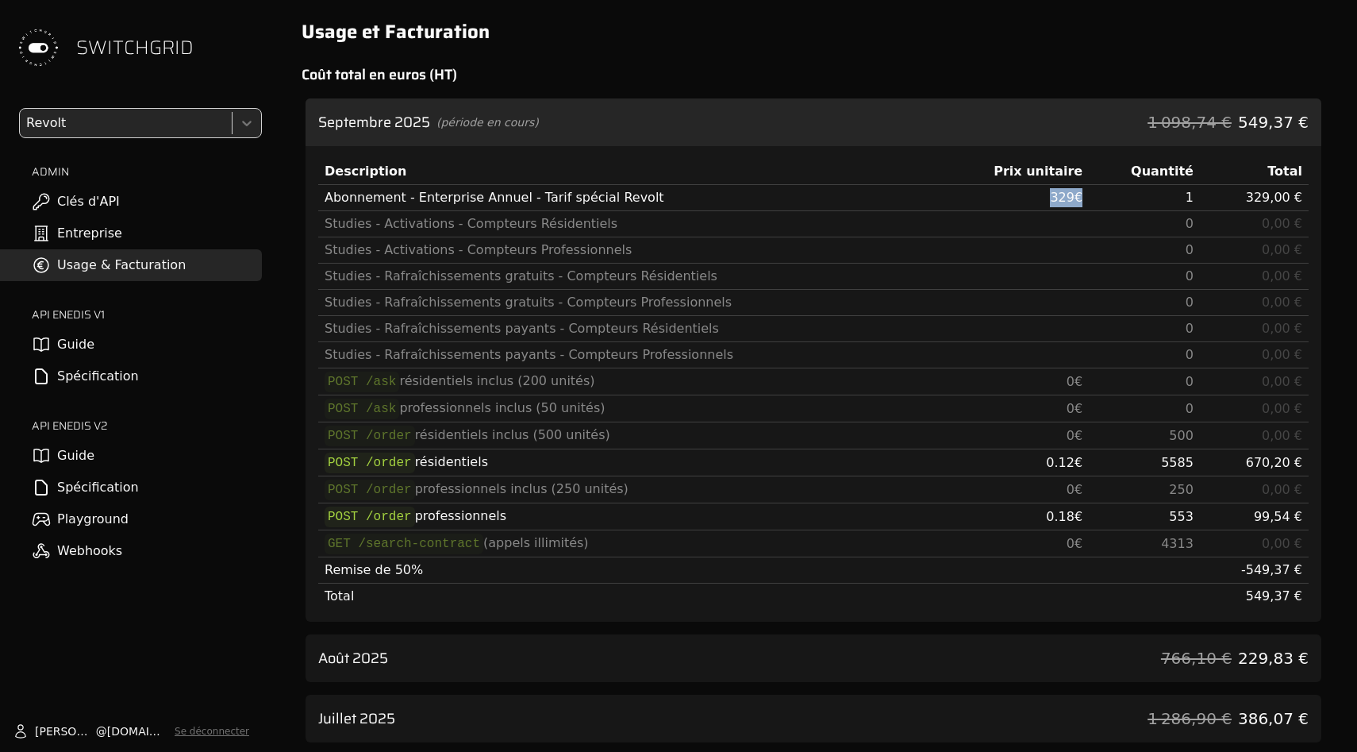
drag, startPoint x: 1029, startPoint y: 199, endPoint x: 1106, endPoint y: 199, distance: 77.0
click at [1106, 199] on tr "Abonnement - Enterprise Annuel - Tarif spécial Revolt 329 € 1 329,00 €" at bounding box center [813, 198] width 990 height 26
click at [739, 168] on div "Description" at bounding box center [629, 171] width 609 height 19
click at [713, 130] on div "Septembre 2025 (période en cours) 1 098,74 € 549,37 €" at bounding box center [814, 122] width 1016 height 48
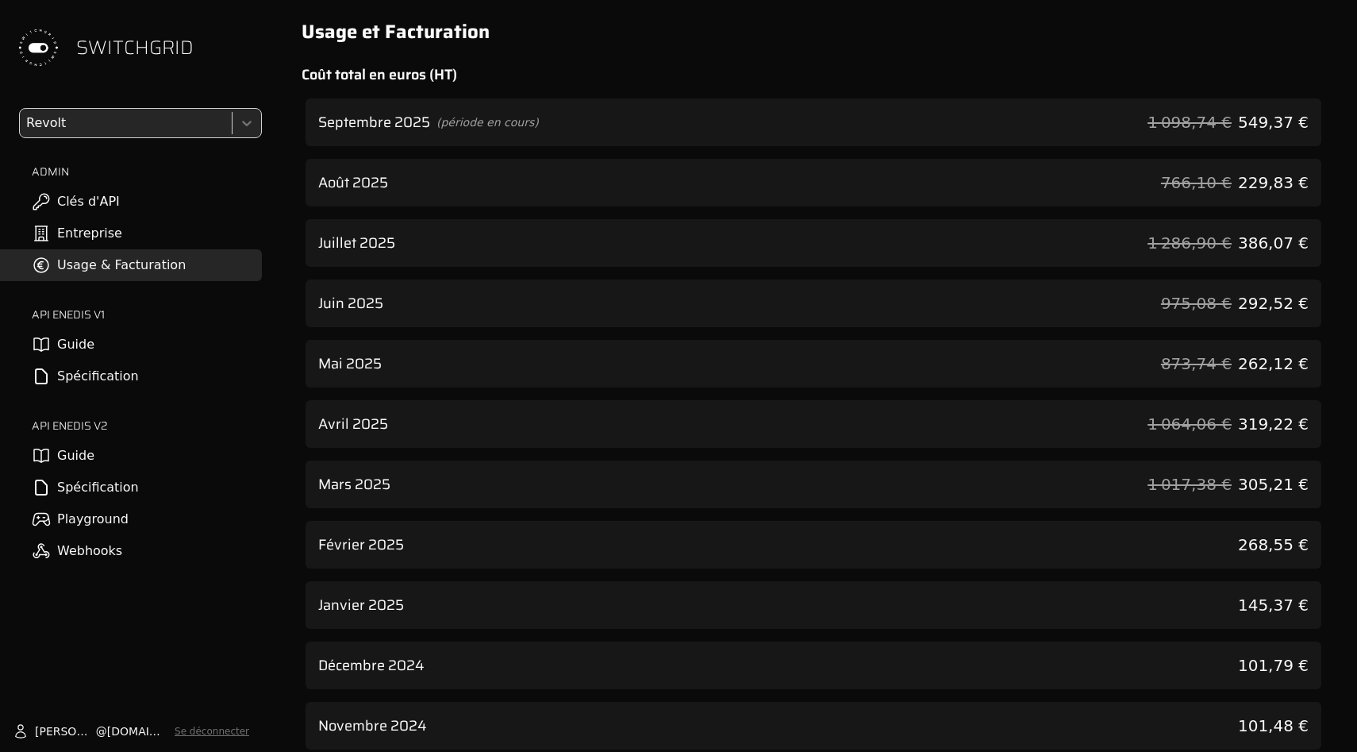
click at [712, 132] on div "Septembre 2025 (période en cours) 1 098,74 € 549,37 €" at bounding box center [814, 122] width 1016 height 48
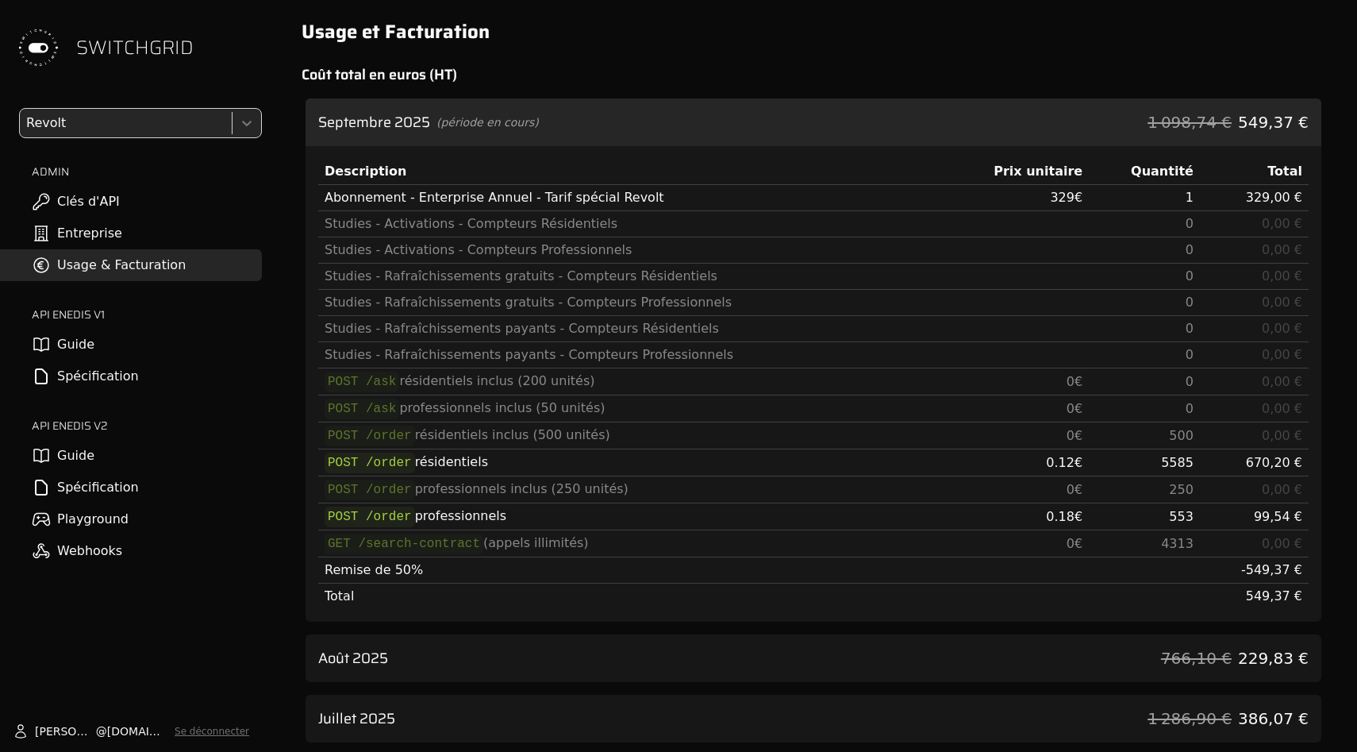
drag, startPoint x: 710, startPoint y: 136, endPoint x: 1043, endPoint y: 113, distance: 333.3
click at [1032, 110] on div "Septembre 2025 (période en cours) 1 098,74 € 549,37 €" at bounding box center [814, 122] width 1016 height 48
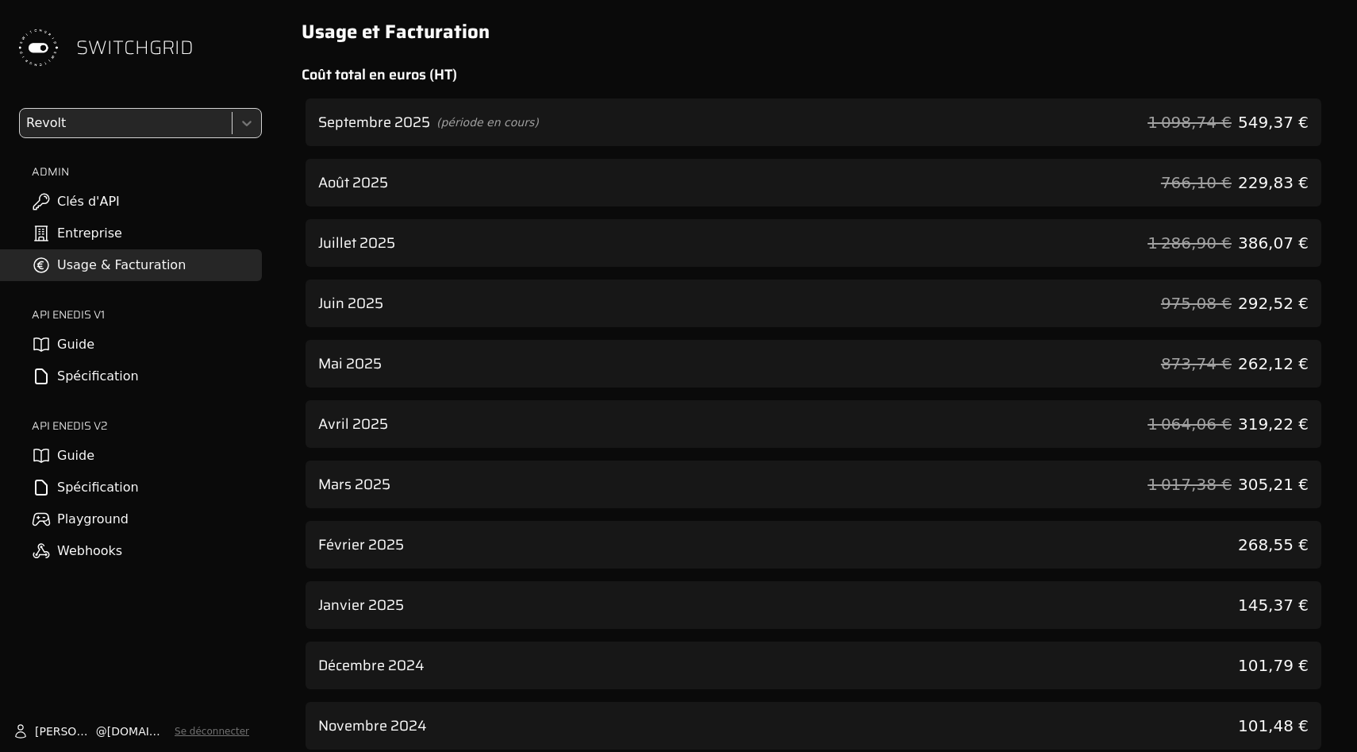
click at [1142, 124] on div "Septembre 2025 (période en cours) 1 098,74 € 549,37 €" at bounding box center [814, 122] width 1016 height 48
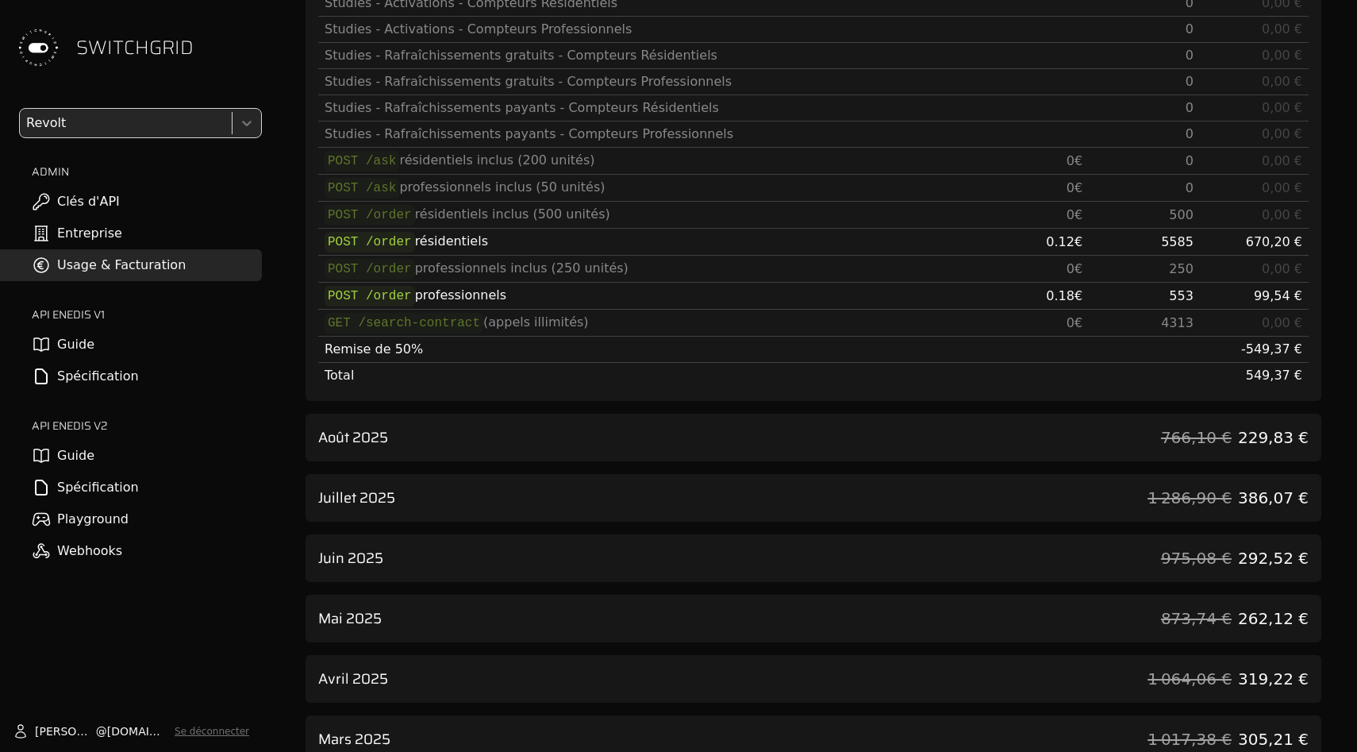
scroll to position [216, 0]
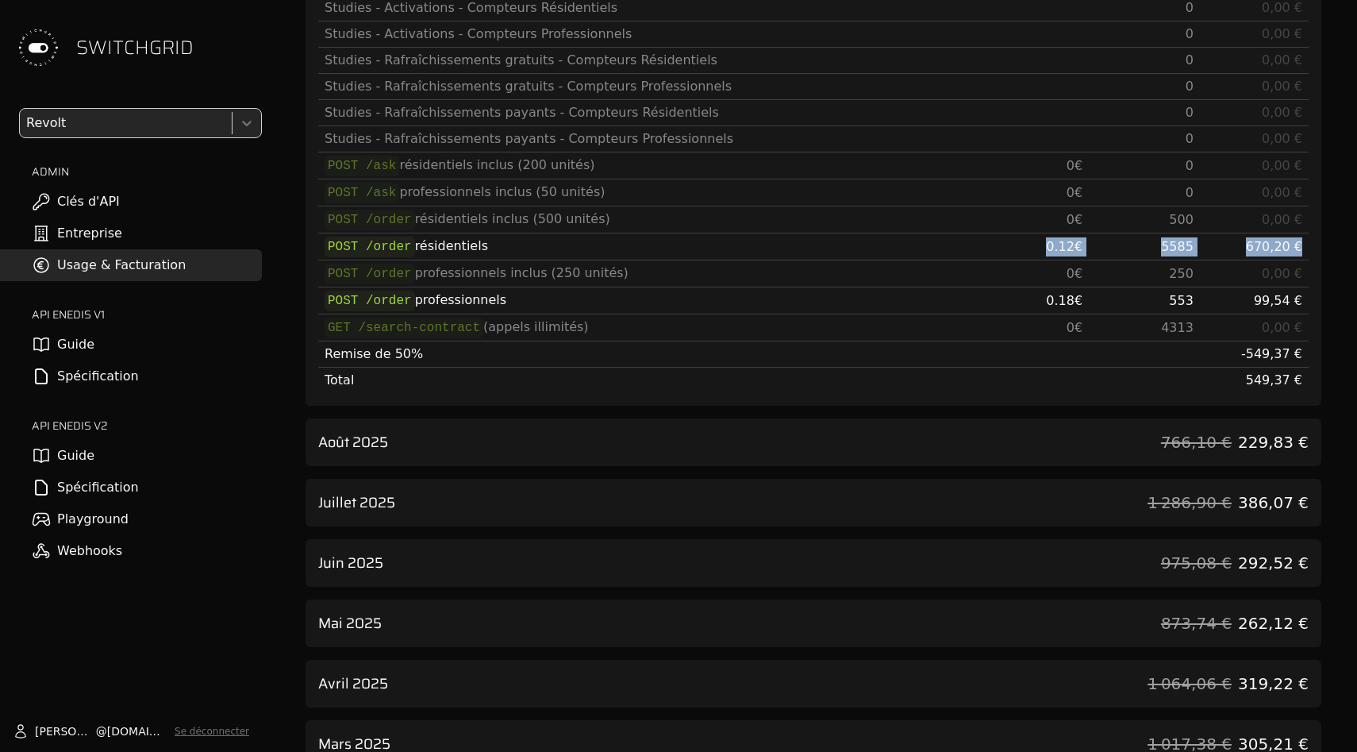
drag, startPoint x: 1029, startPoint y: 250, endPoint x: 1305, endPoint y: 248, distance: 276.2
click at [1306, 248] on tr "POST /order résidentiels 0.12 € 5585 670,20 €" at bounding box center [813, 246] width 990 height 27
click at [1188, 220] on td "500" at bounding box center [1144, 219] width 111 height 27
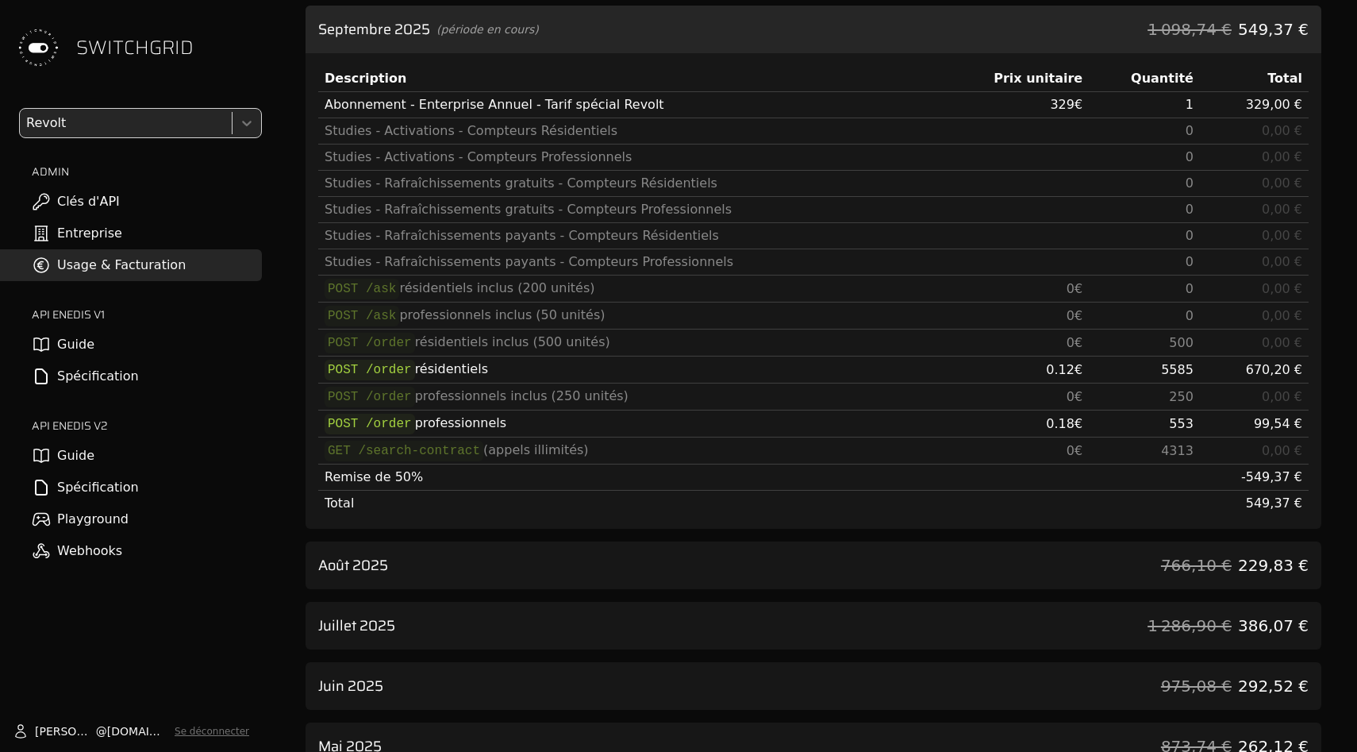
scroll to position [0, 0]
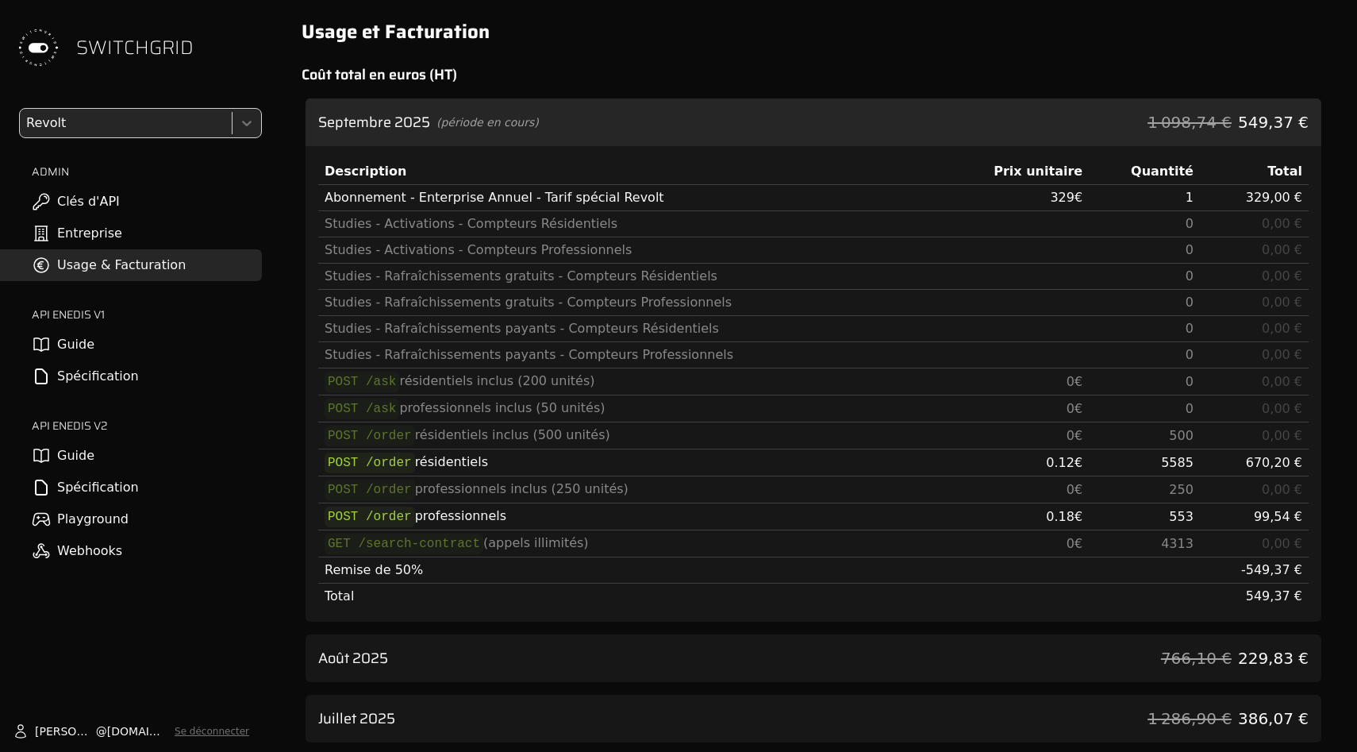
click at [1181, 117] on span "1 098,74 €" at bounding box center [1190, 122] width 84 height 22
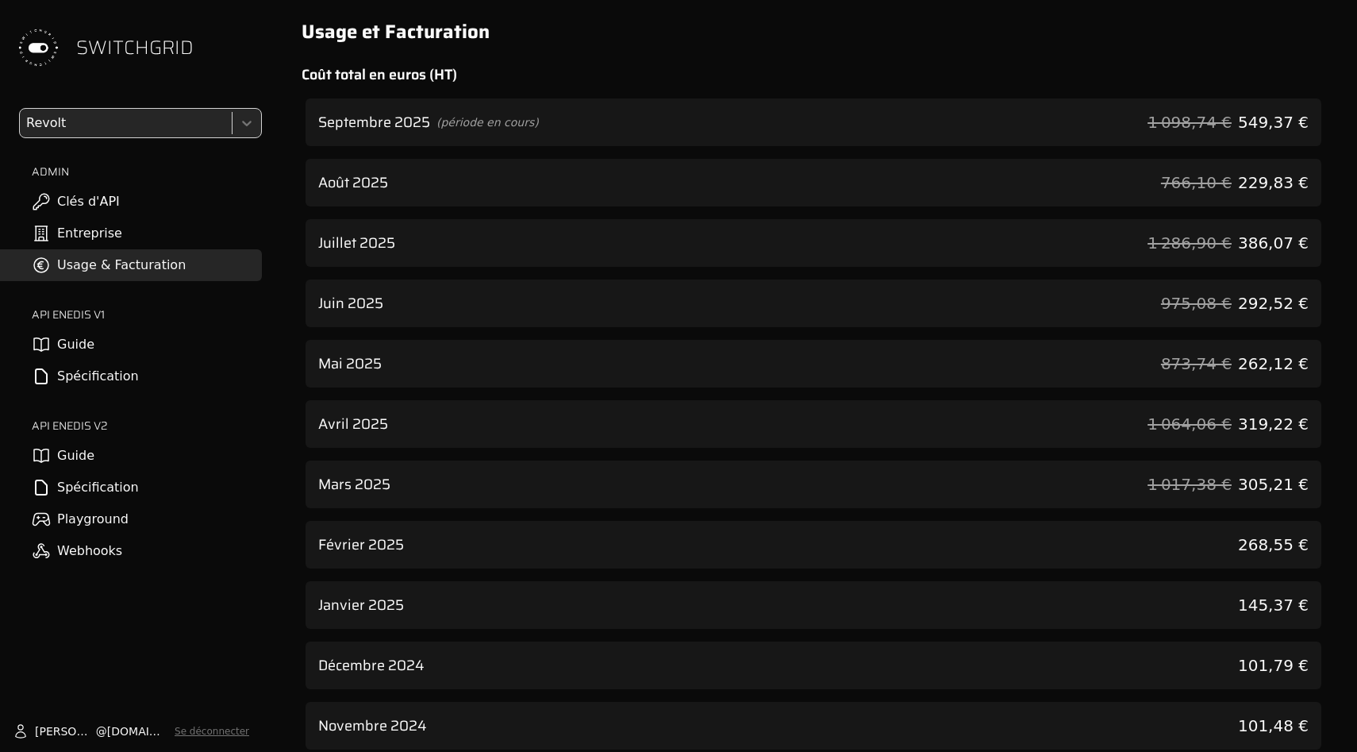
click at [1154, 83] on h2 "Coût total en euros (HT)" at bounding box center [814, 74] width 1024 height 22
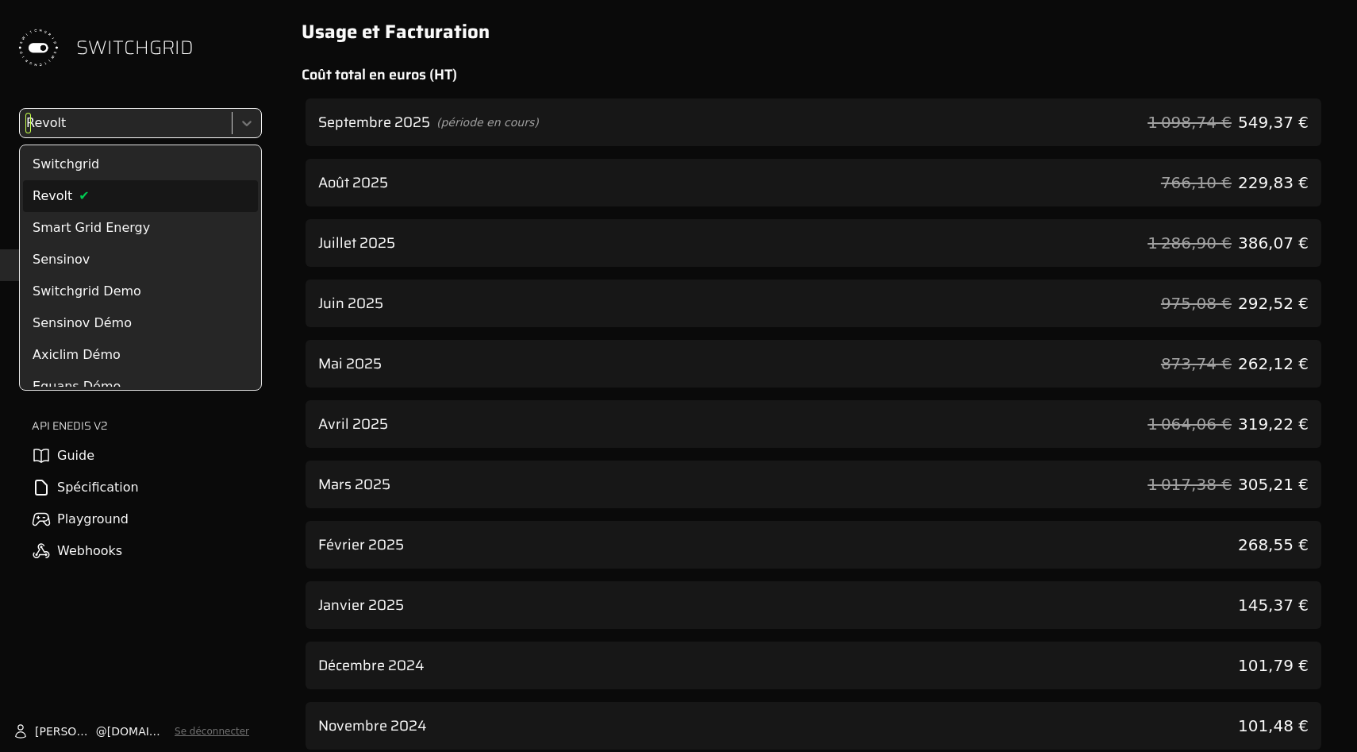
click at [128, 116] on div at bounding box center [124, 123] width 202 height 22
type input "***"
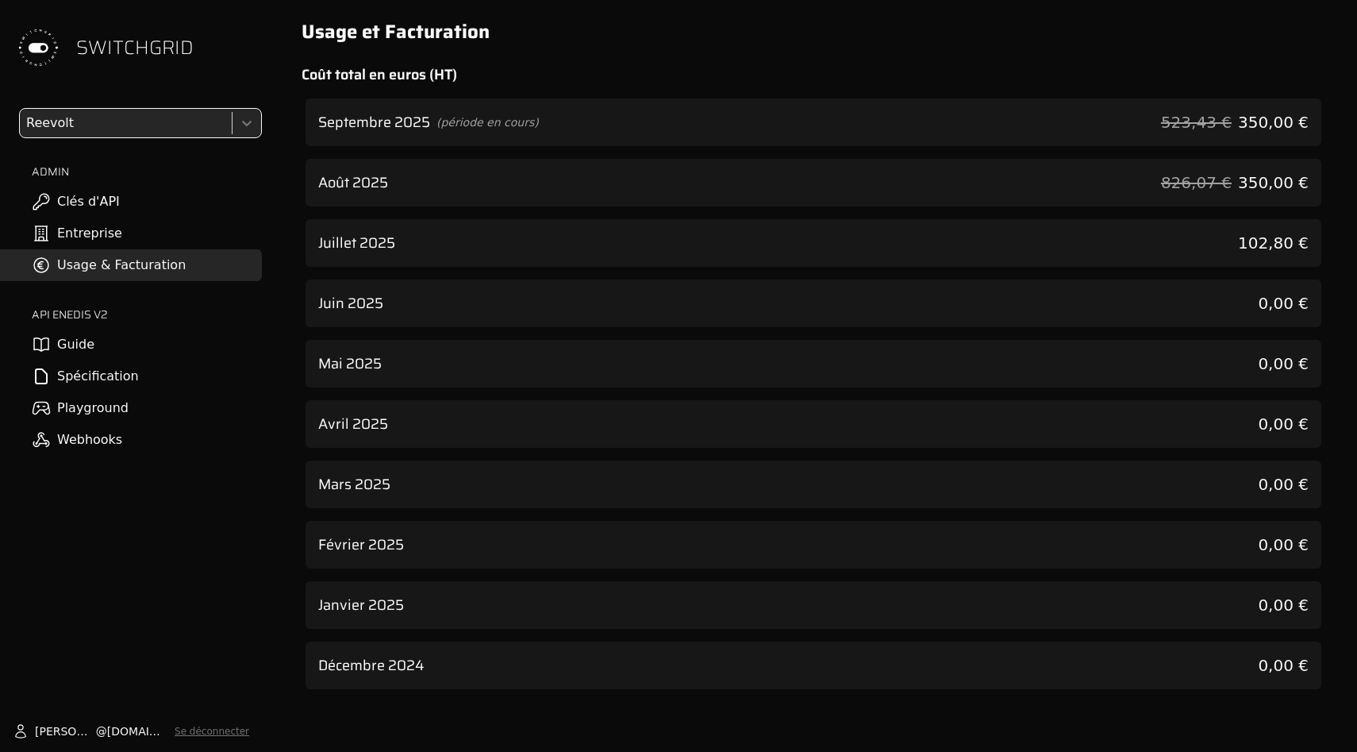
click at [132, 121] on div at bounding box center [124, 123] width 202 height 22
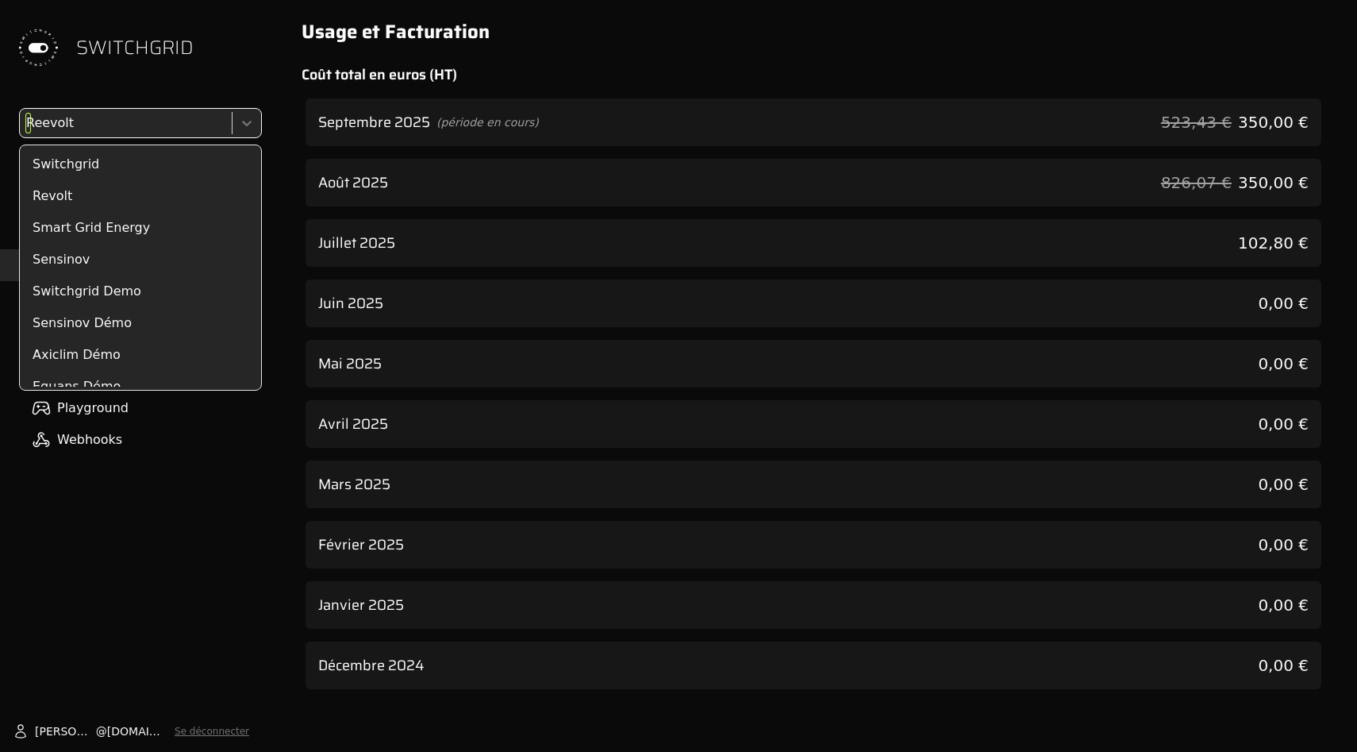
scroll to position [2280, 0]
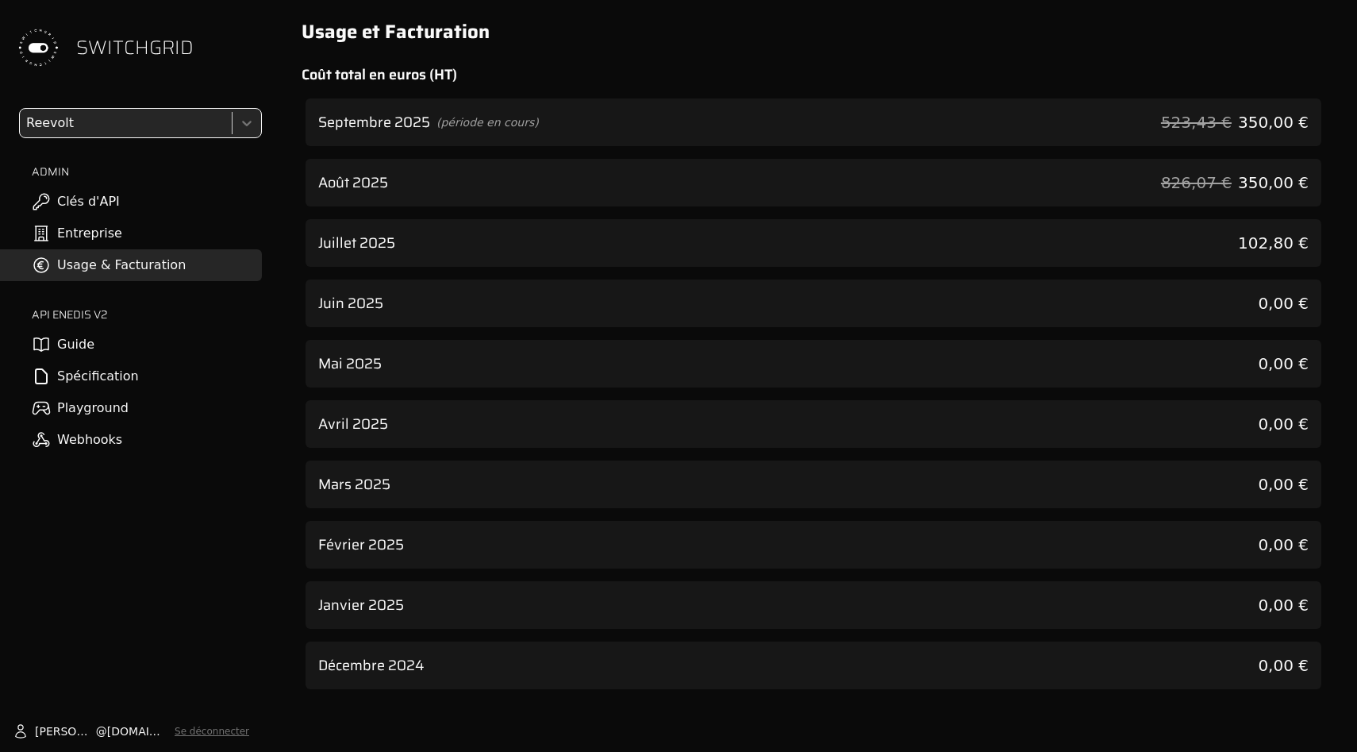
click at [586, 110] on div "Septembre 2025 (période en cours) 523,43 € 350,00 €" at bounding box center [814, 122] width 1016 height 48
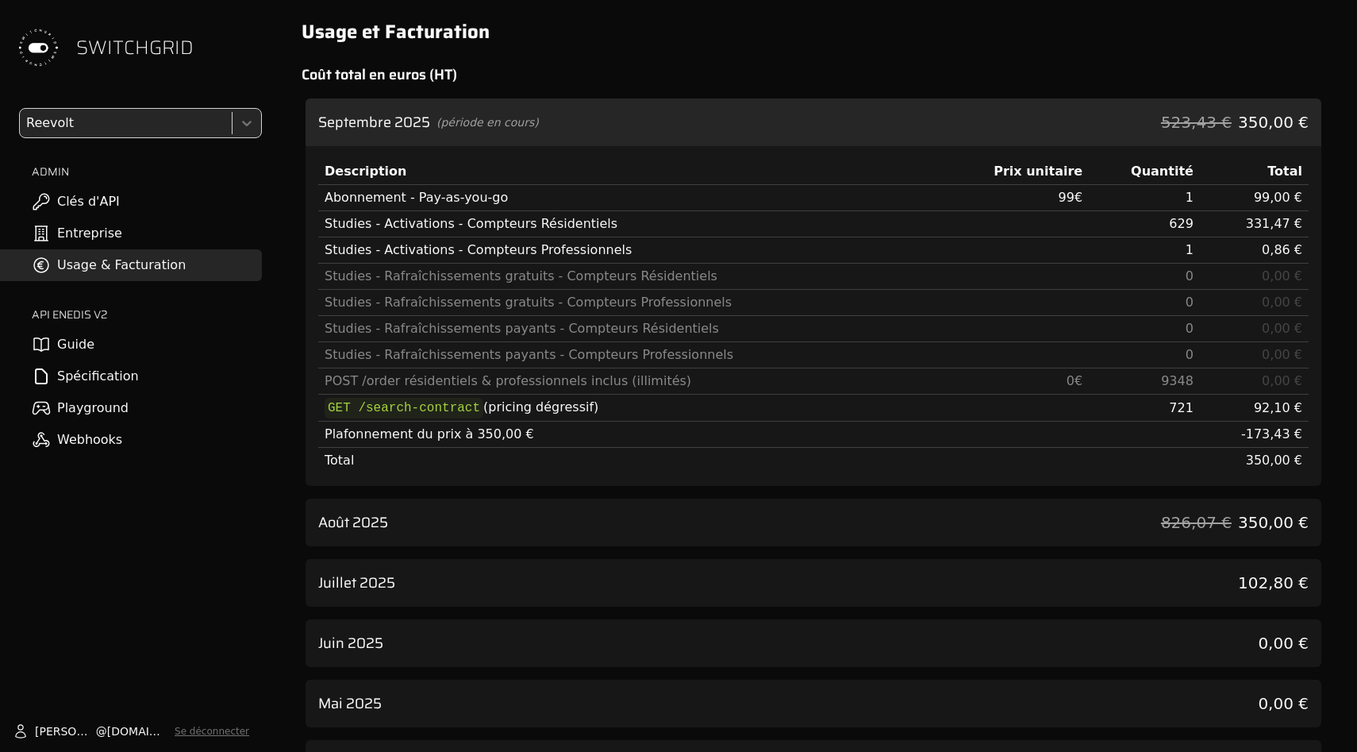
scroll to position [87, 0]
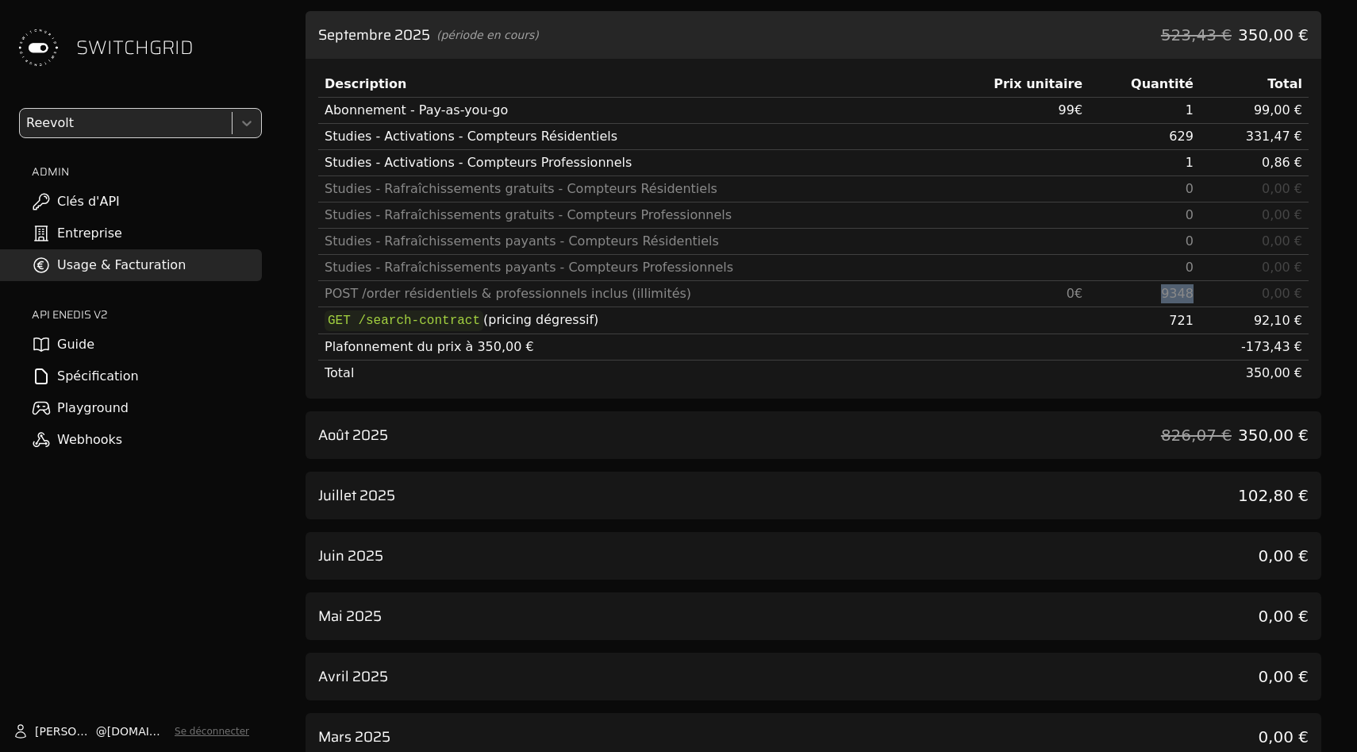
drag, startPoint x: 1161, startPoint y: 292, endPoint x: 1240, endPoint y: 292, distance: 78.6
click at [1240, 292] on tr "POST /order résidentiels & professionnels inclus (illimités) 0 € 9348 0,00 €" at bounding box center [813, 294] width 990 height 26
click at [1240, 292] on td "0,00 €" at bounding box center [1254, 294] width 109 height 26
drag, startPoint x: 1152, startPoint y: 321, endPoint x: 1230, endPoint y: 321, distance: 78.6
click at [1232, 321] on tr "GET /search-contract (pricing dégressif) 721 92,10 €" at bounding box center [813, 320] width 990 height 27
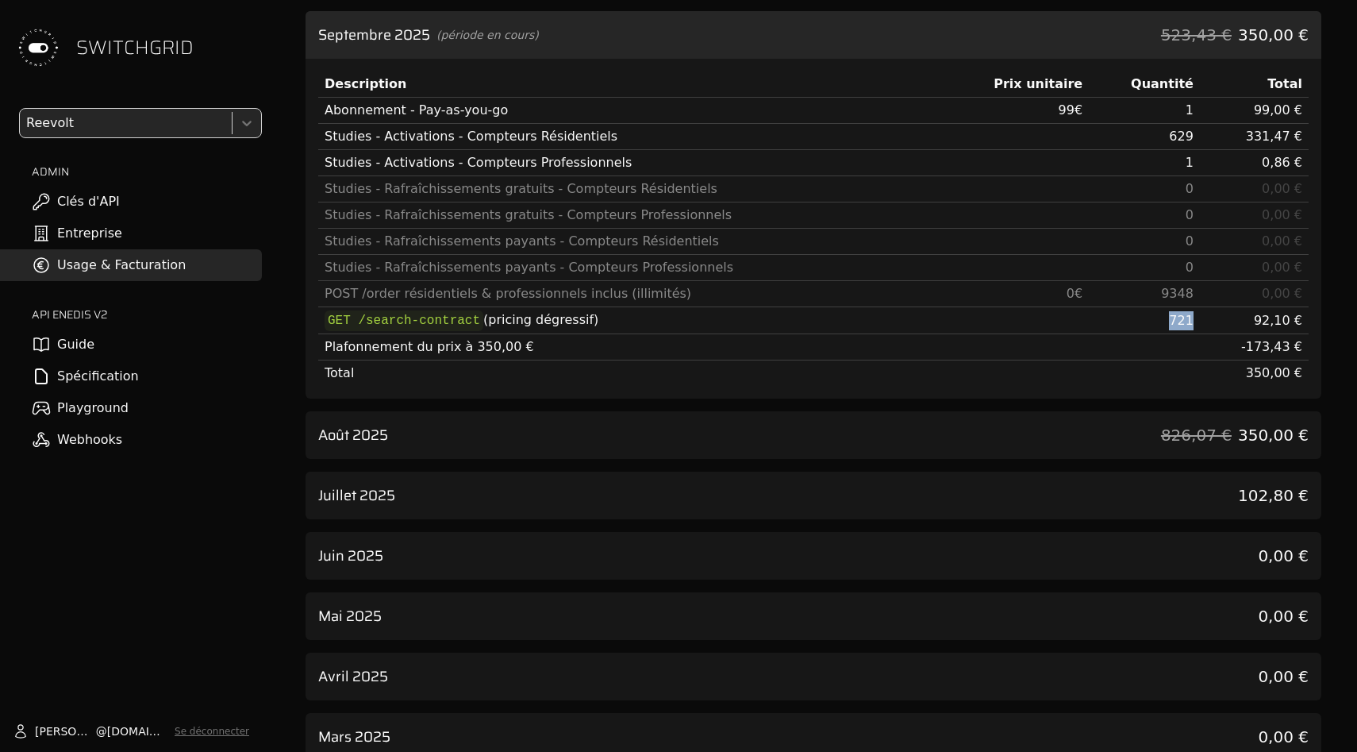
click at [1225, 321] on td "92,10 €" at bounding box center [1254, 320] width 109 height 27
drag, startPoint x: 1225, startPoint y: 292, endPoint x: 1125, endPoint y: 292, distance: 99.2
click at [1125, 292] on tr "POST /order résidentiels & professionnels inclus (illimités) 0 € 9348 0,00 €" at bounding box center [813, 294] width 990 height 26
click at [1125, 292] on td "9348" at bounding box center [1144, 294] width 111 height 26
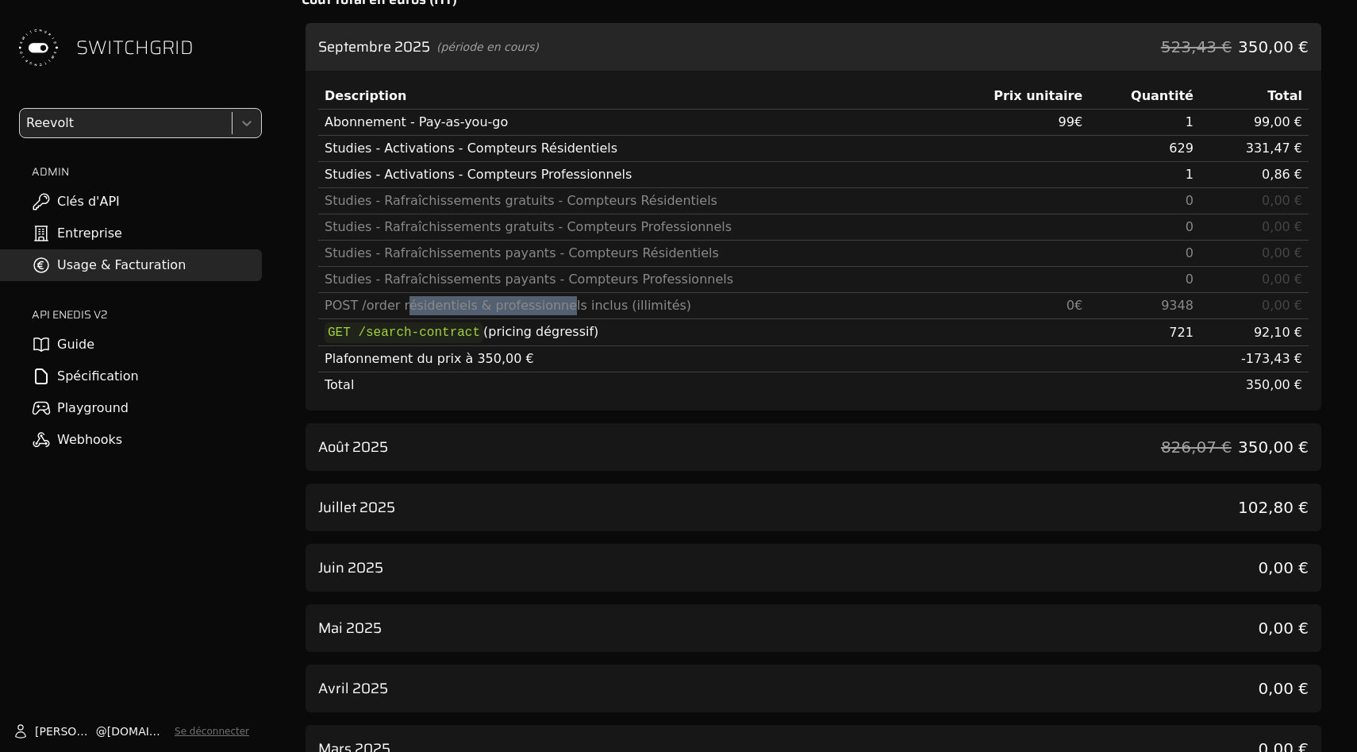
drag, startPoint x: 402, startPoint y: 306, endPoint x: 548, endPoint y: 306, distance: 145.2
click at [548, 306] on div "POST /order résidentiels & professionnels inclus (illimités)" at bounding box center [629, 305] width 609 height 19
click at [633, 40] on div "Septembre 2025 (période en cours) 523,43 € 350,00 €" at bounding box center [814, 47] width 1016 height 48
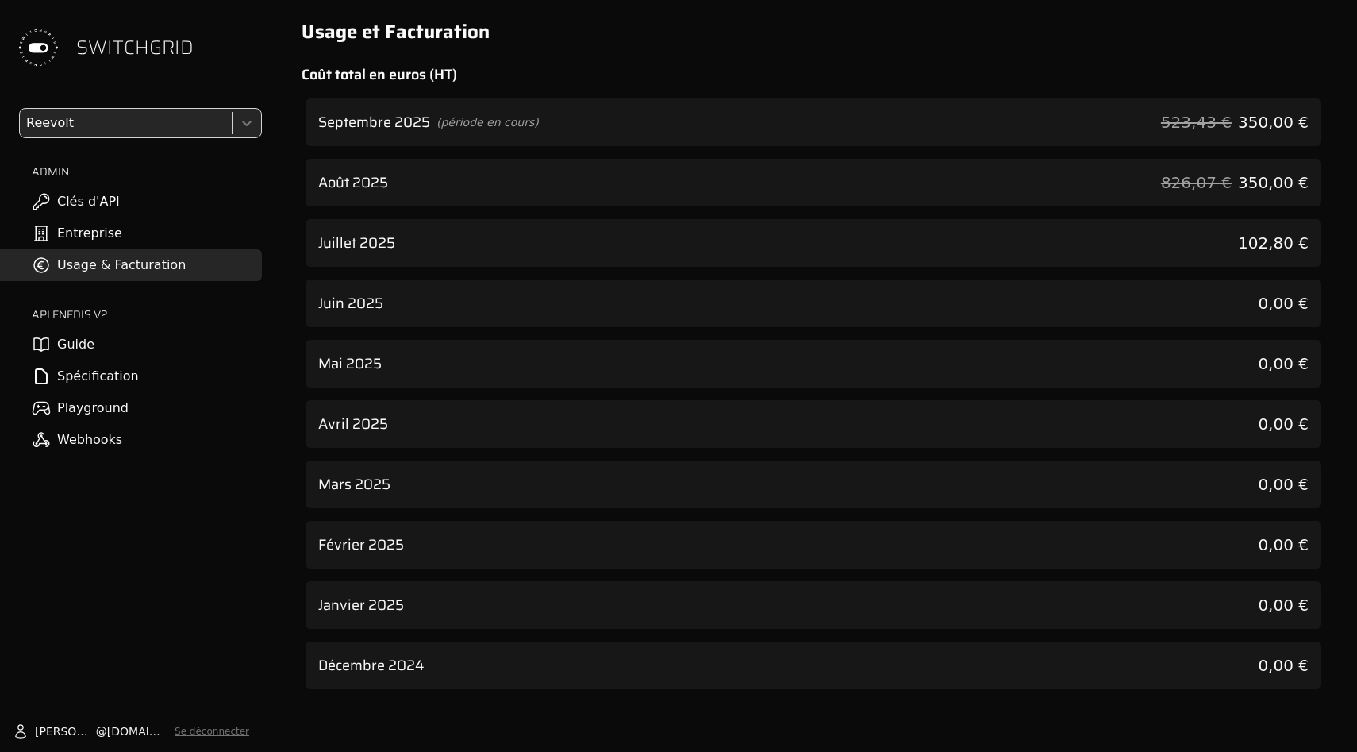
scroll to position [0, 0]
click at [134, 116] on div at bounding box center [124, 123] width 202 height 22
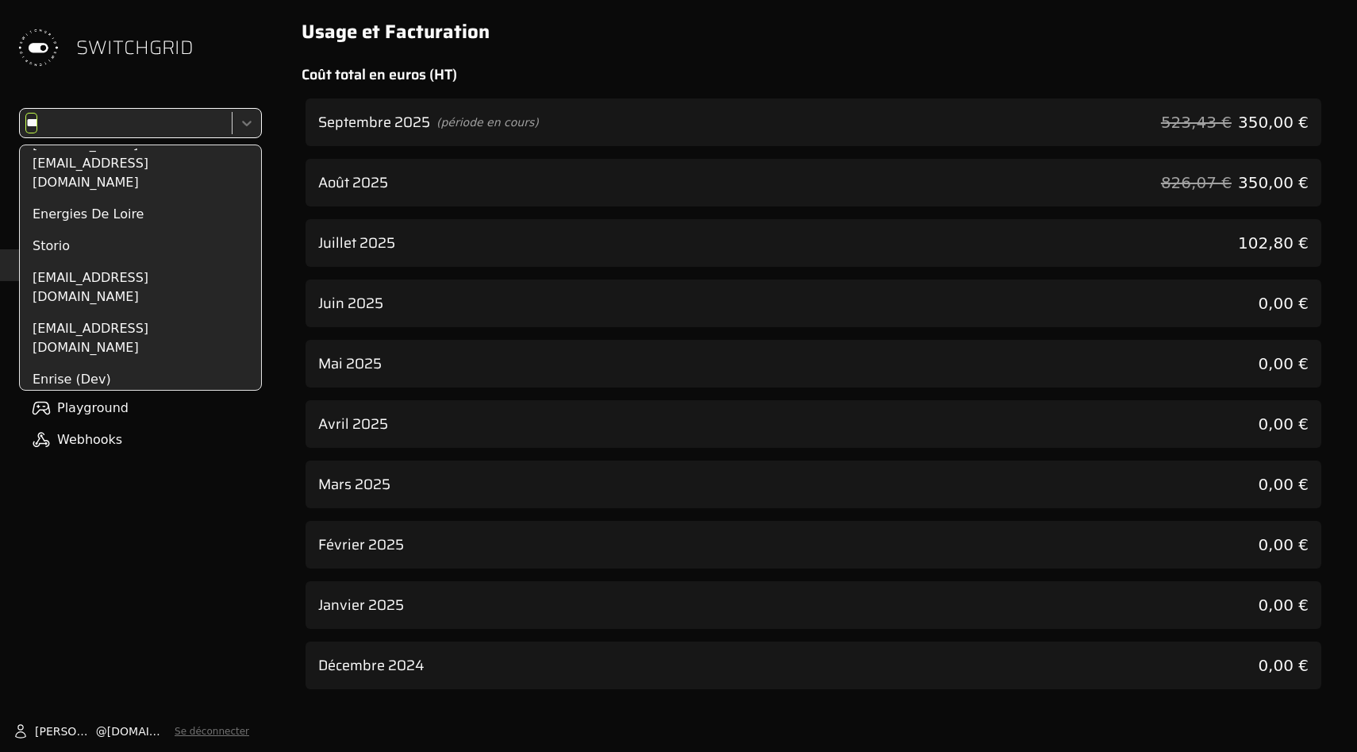
scroll to position [90, 0]
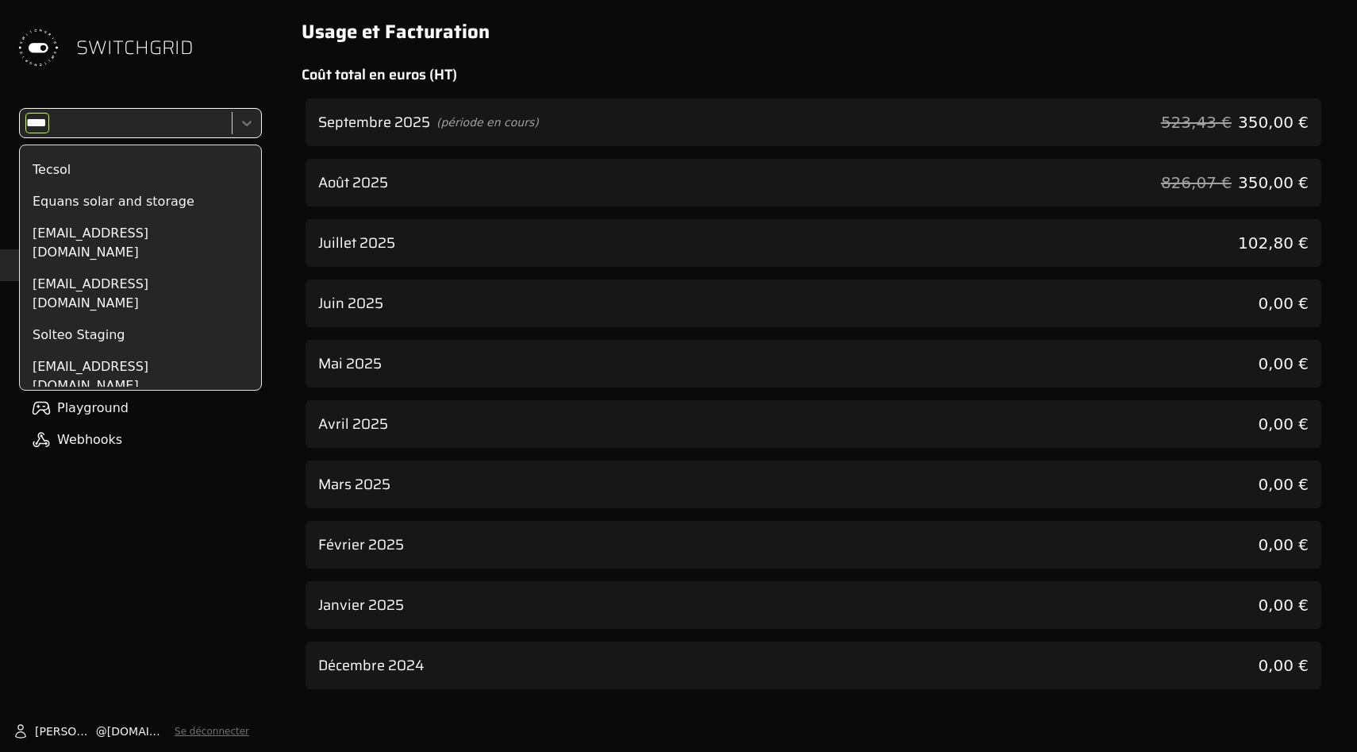
type input "*****"
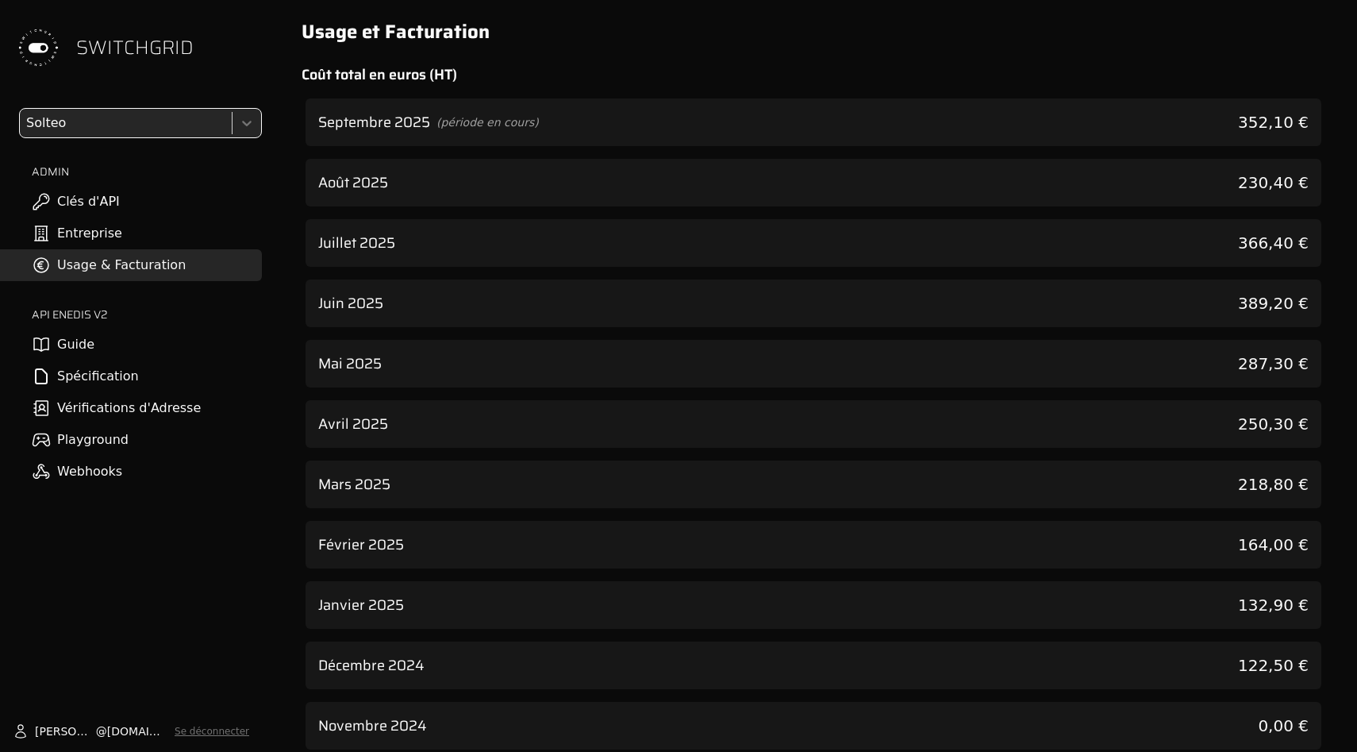
click at [921, 101] on div "Septembre 2025 (période en cours) 352,10 €" at bounding box center [814, 122] width 1016 height 48
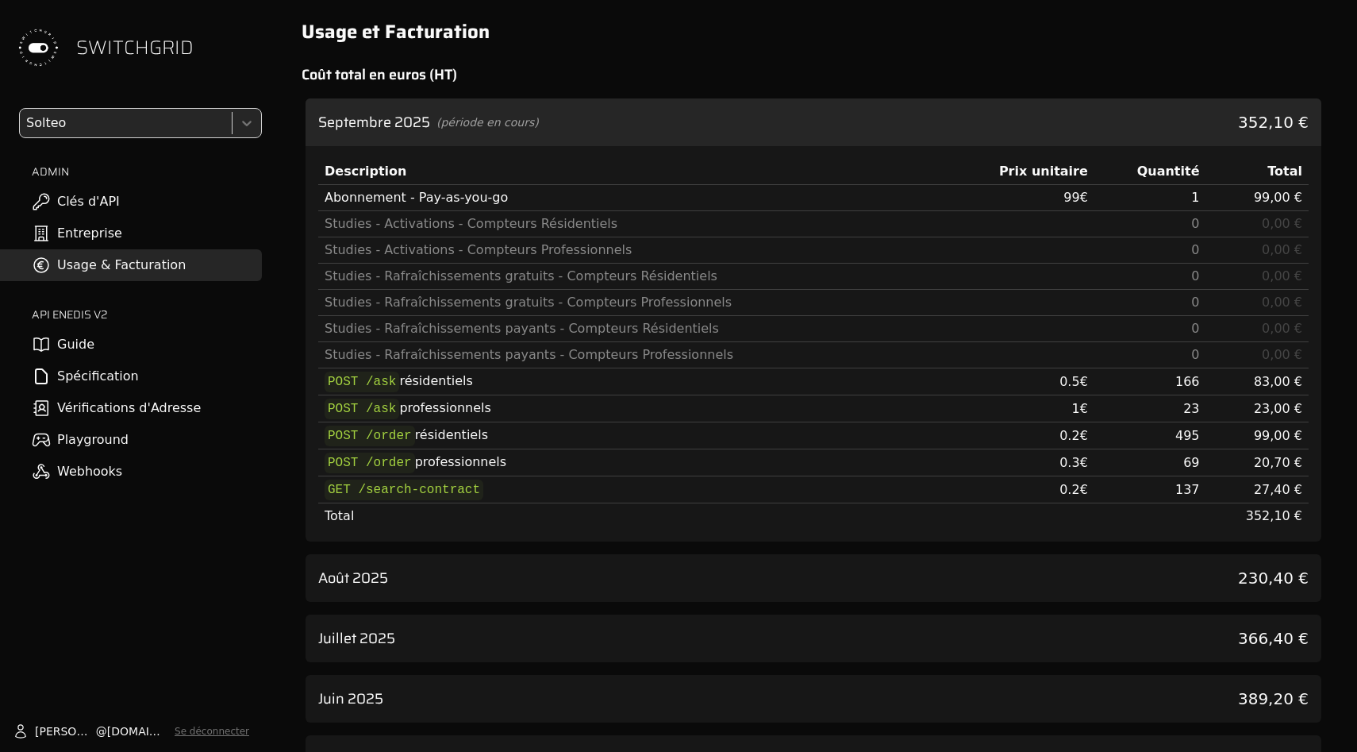
click at [155, 113] on div at bounding box center [124, 123] width 202 height 22
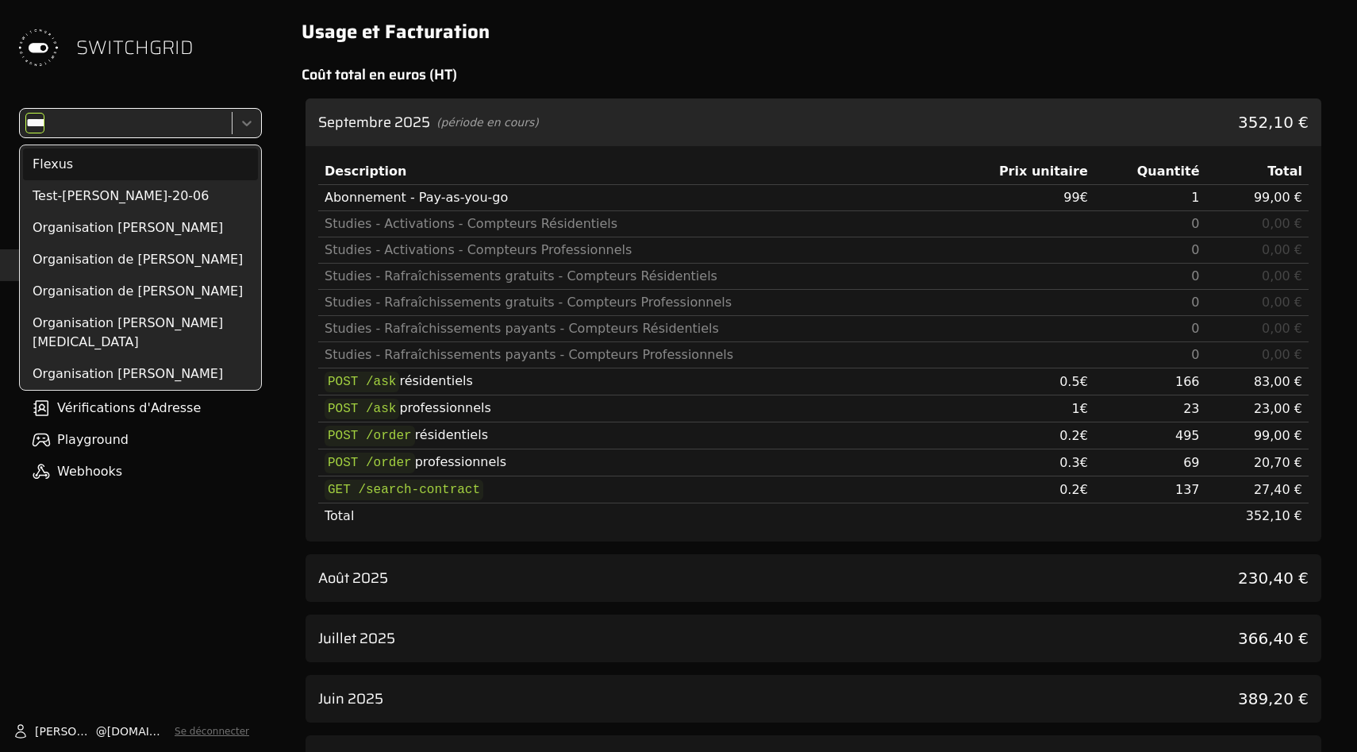
type input "******"
